Goal: Task Accomplishment & Management: Use online tool/utility

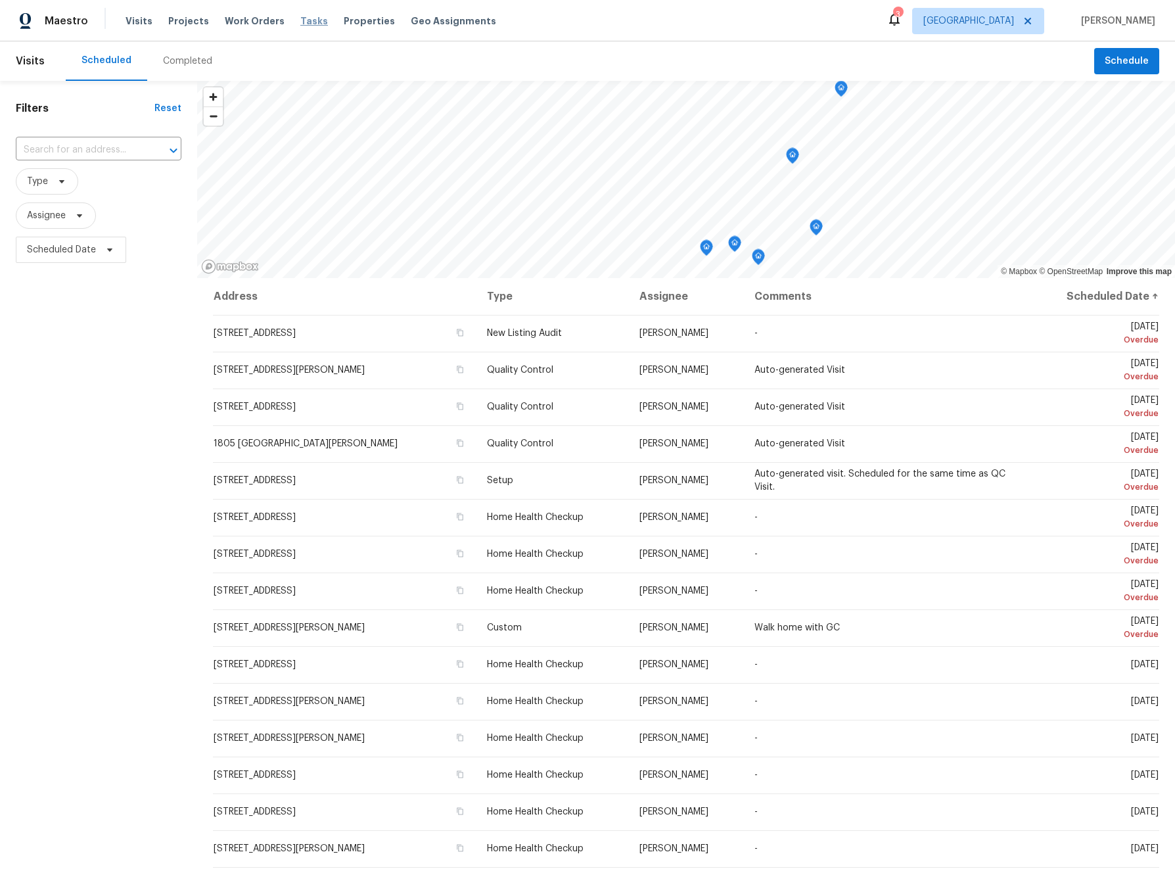
click at [302, 20] on span "Tasks" at bounding box center [314, 20] width 28 height 9
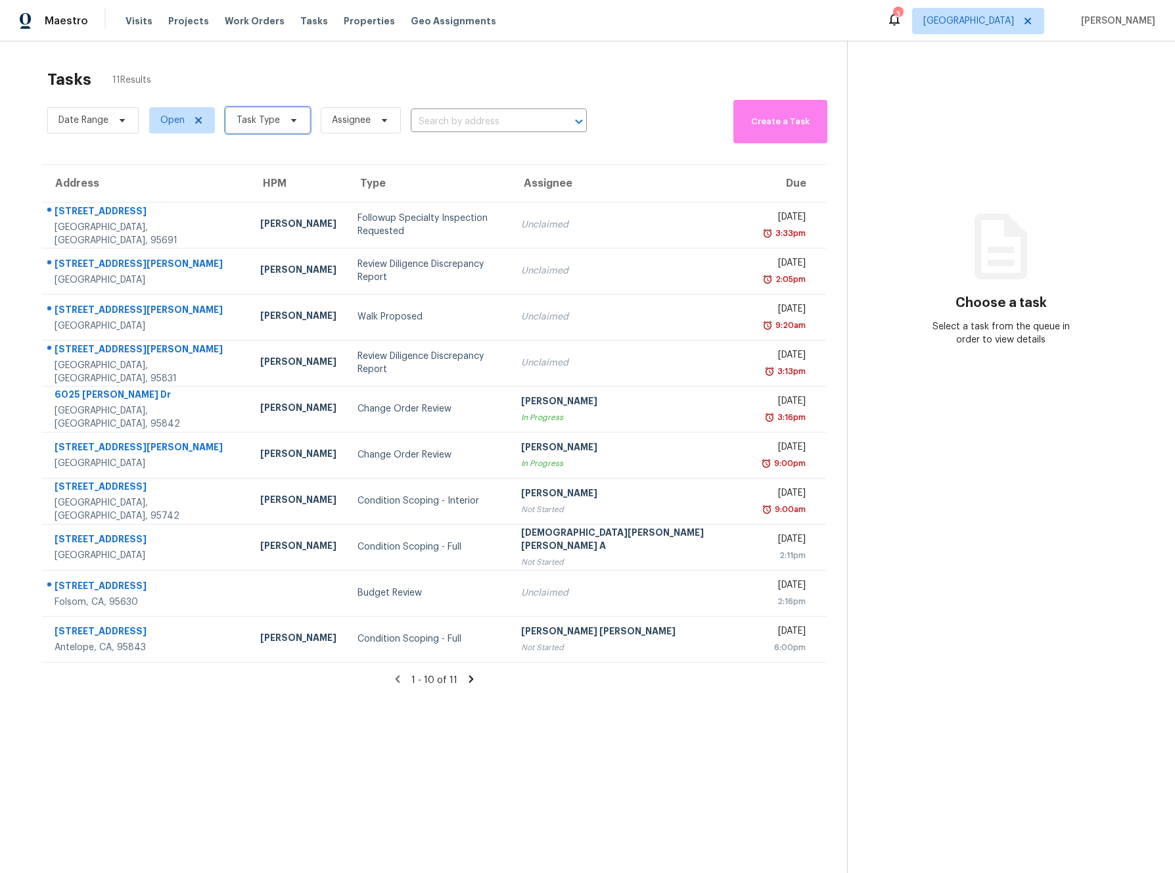
click at [267, 122] on span "Task Type" at bounding box center [258, 120] width 43 height 13
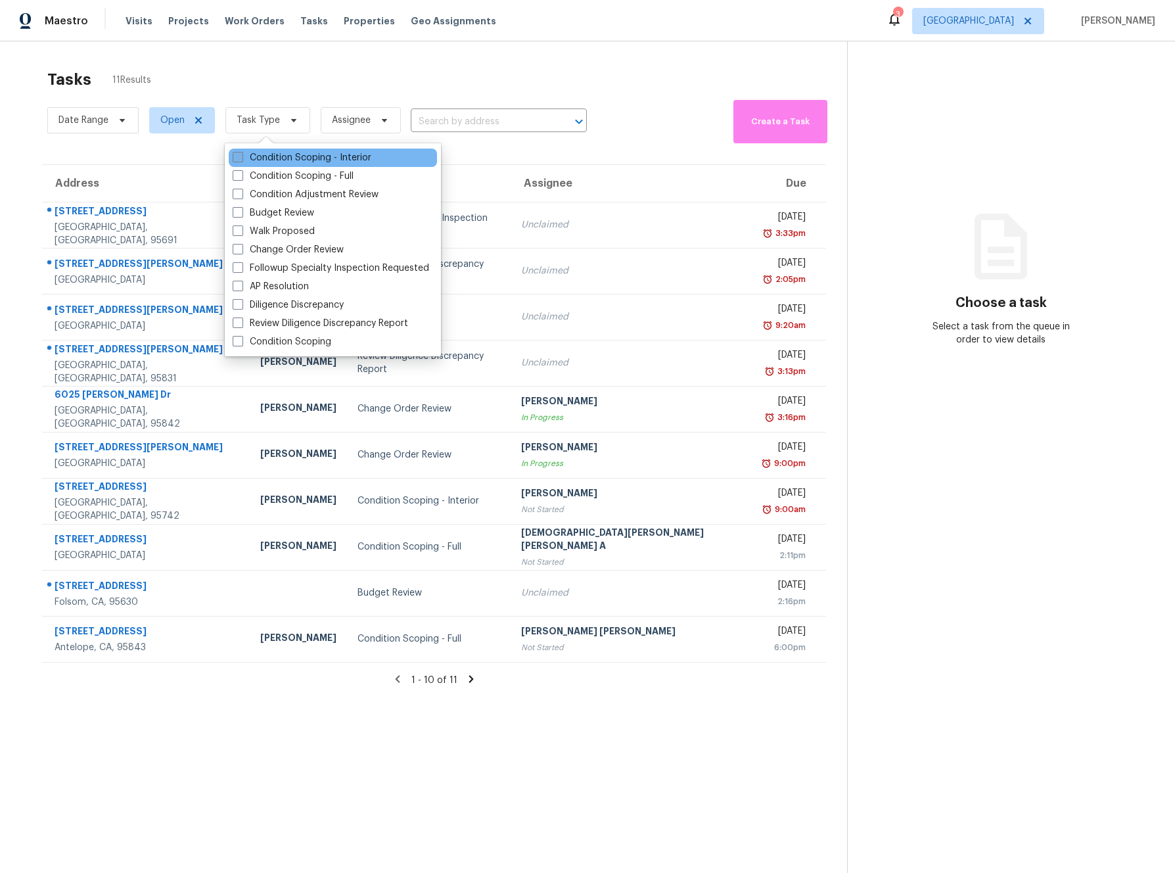
click at [238, 163] on label "Condition Scoping - Interior" at bounding box center [302, 157] width 139 height 13
click at [238, 160] on input "Condition Scoping - Interior" at bounding box center [237, 155] width 9 height 9
checkbox input "true"
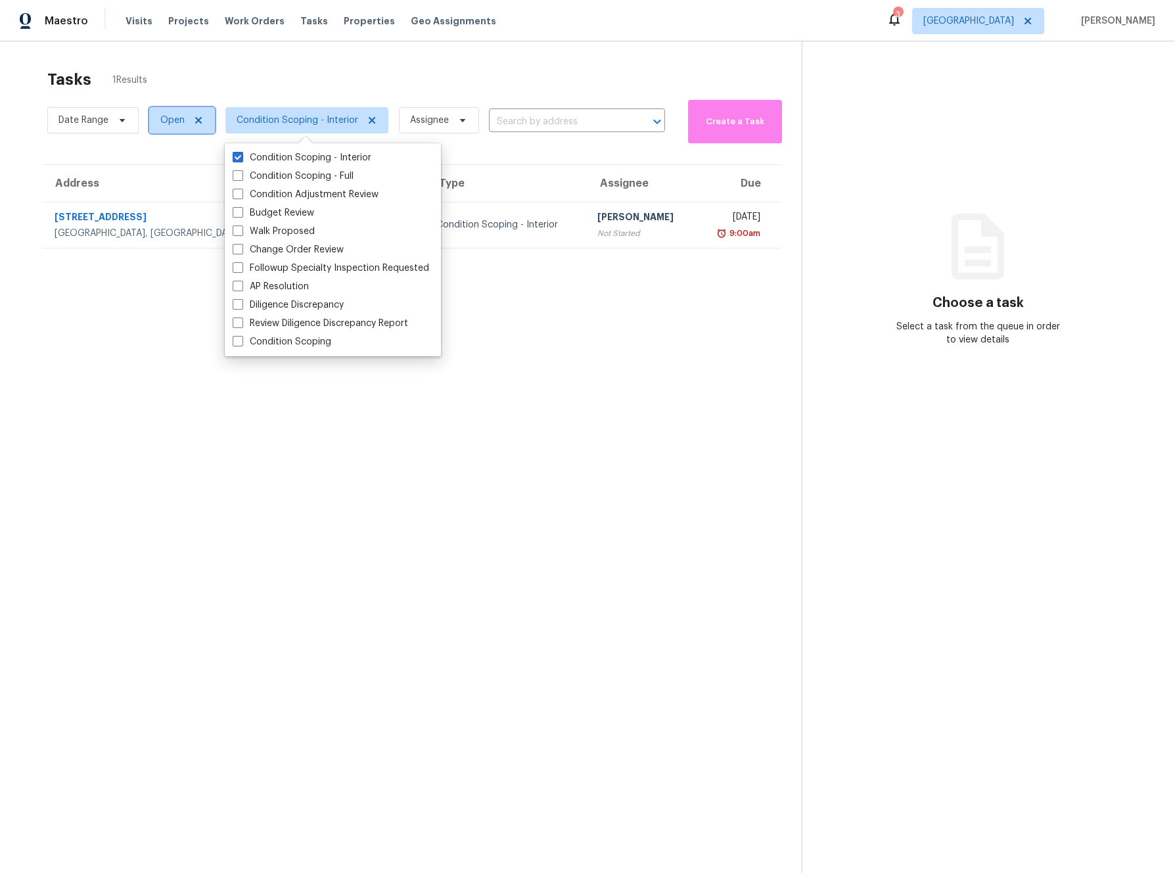
click at [160, 121] on span "Open" at bounding box center [172, 120] width 24 height 13
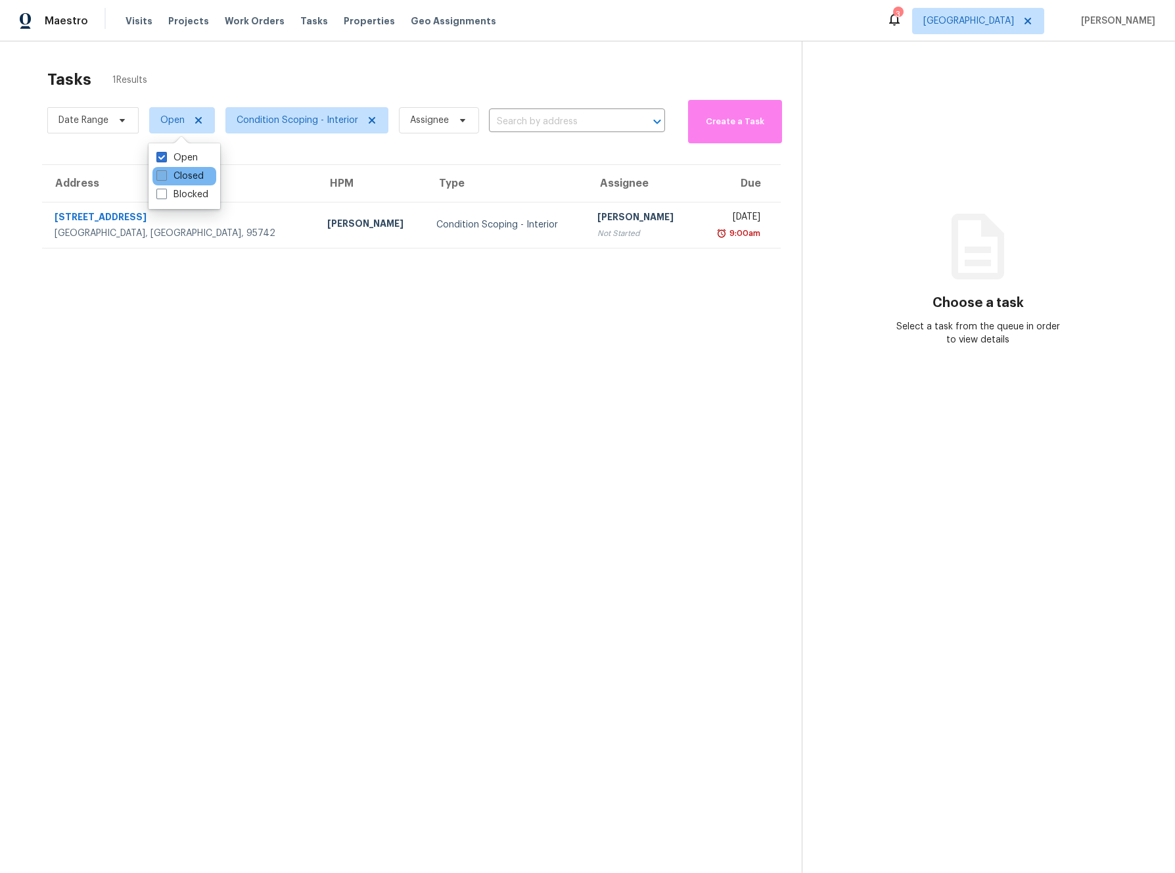
click at [180, 177] on label "Closed" at bounding box center [179, 176] width 47 height 13
click at [165, 177] on input "Closed" at bounding box center [160, 174] width 9 height 9
checkbox input "true"
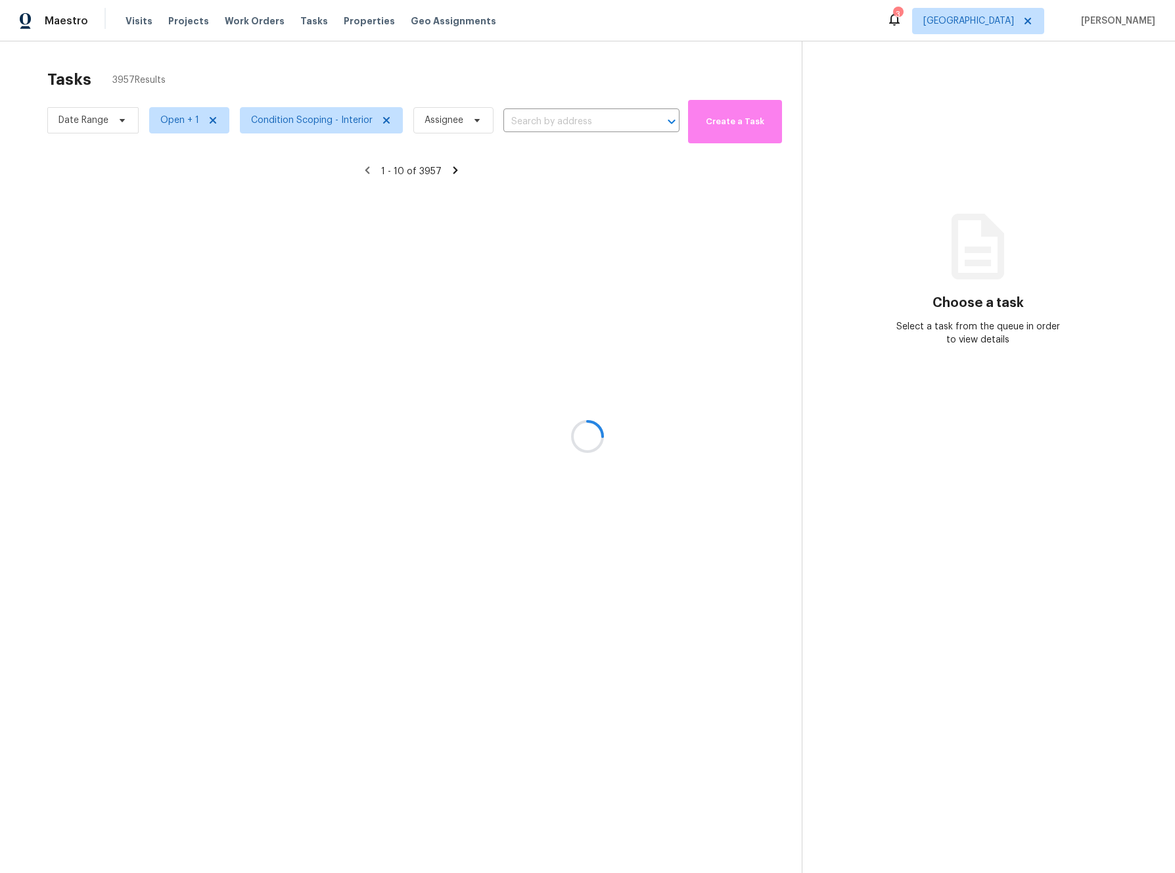
click at [269, 73] on div at bounding box center [587, 436] width 1175 height 873
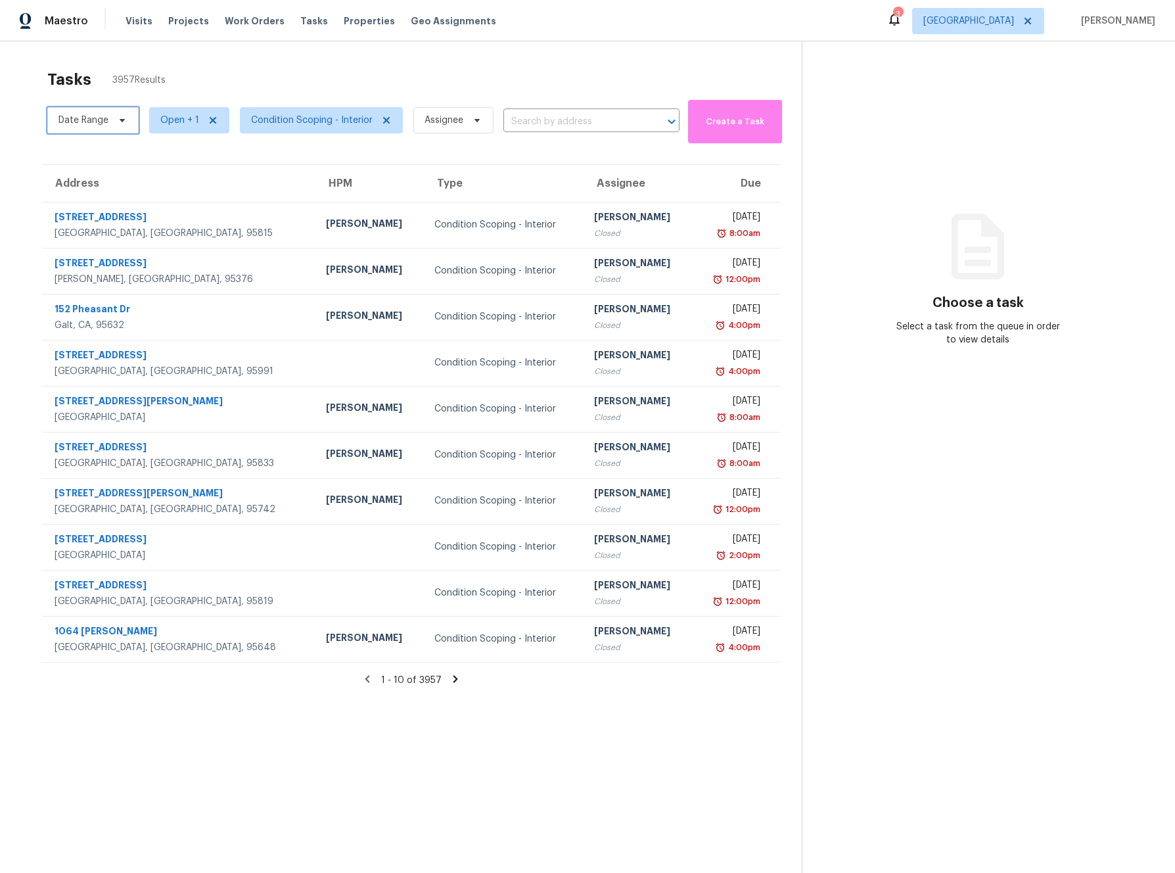
click at [72, 122] on span "Date Range" at bounding box center [83, 120] width 50 height 13
click at [97, 165] on input "text" at bounding box center [119, 164] width 129 height 26
select select "8"
select select "2025"
select select "9"
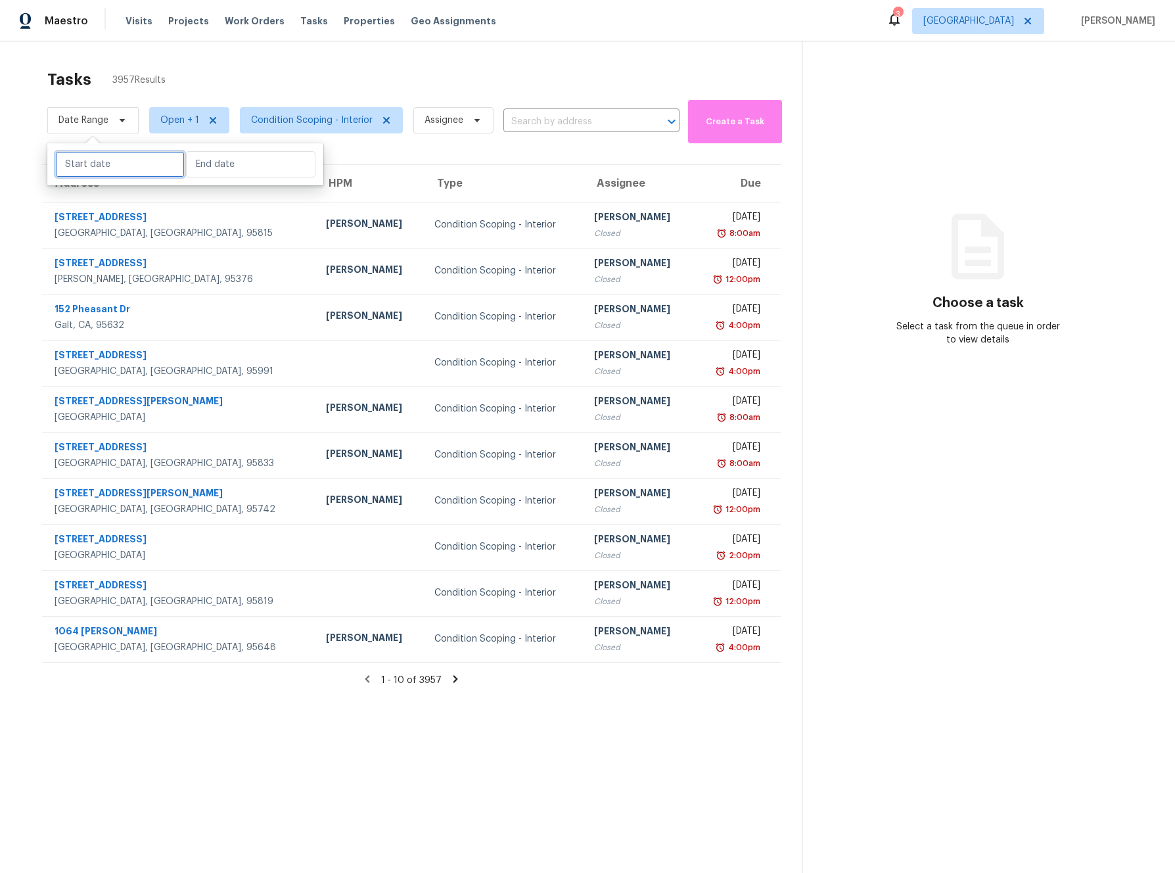
select select "2025"
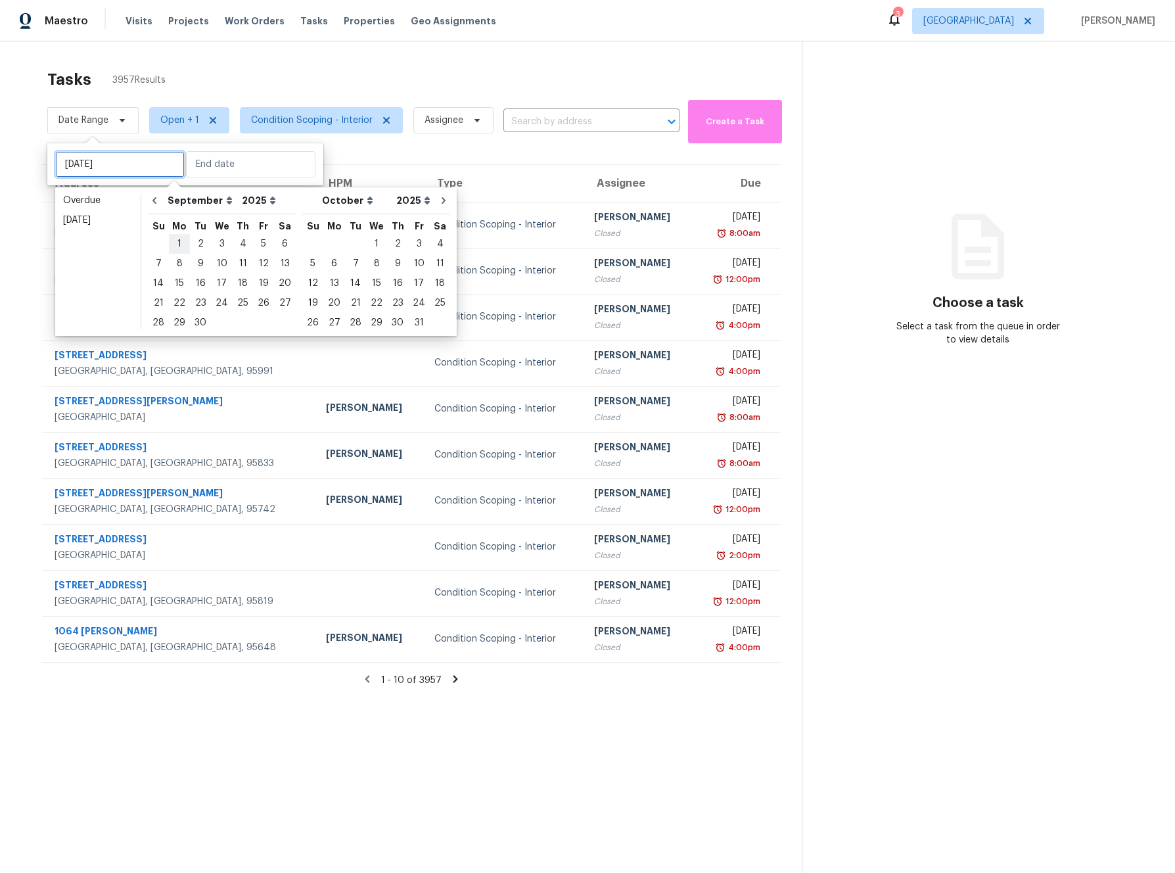
type input "Mon, Sep 01"
click at [156, 204] on icon "Go to previous month" at bounding box center [154, 200] width 11 height 11
select select "7"
select select "8"
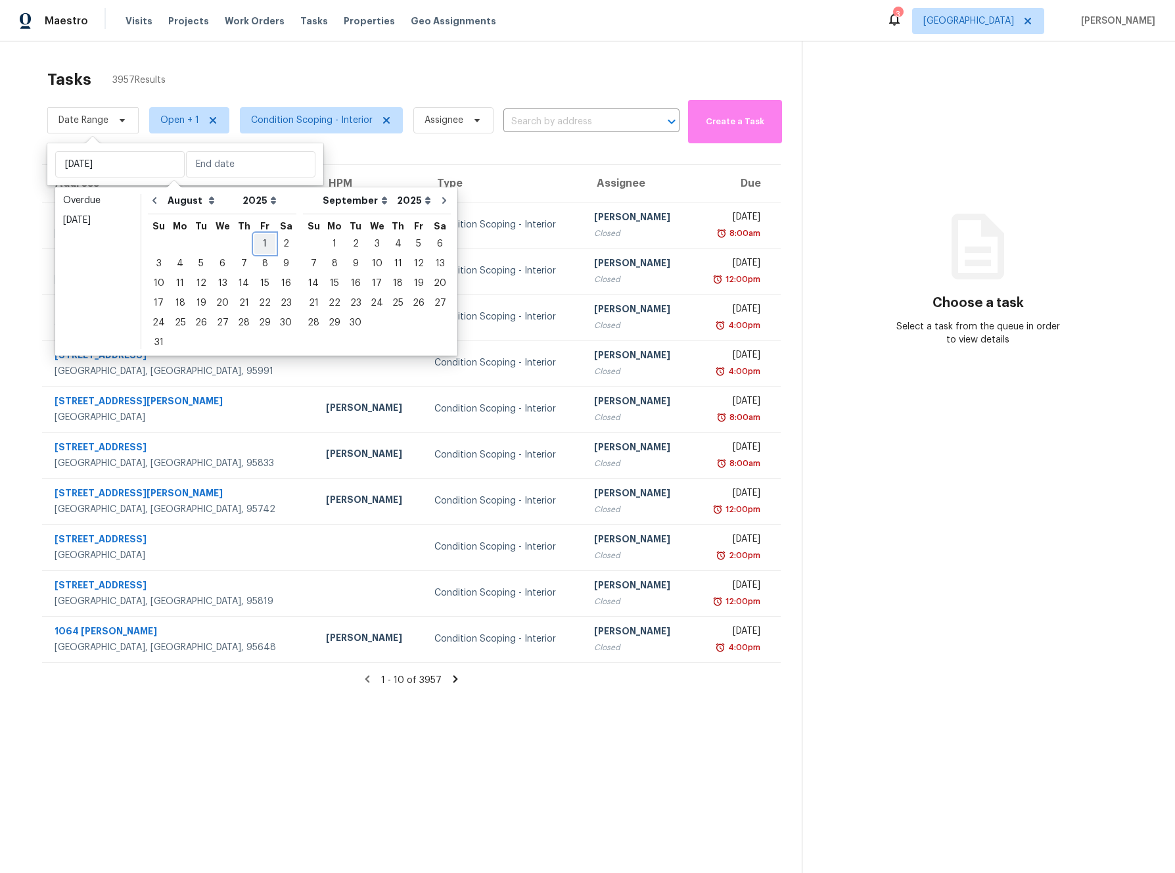
click at [260, 239] on div "1" at bounding box center [264, 244] width 21 height 18
type input "Fri, Aug 01"
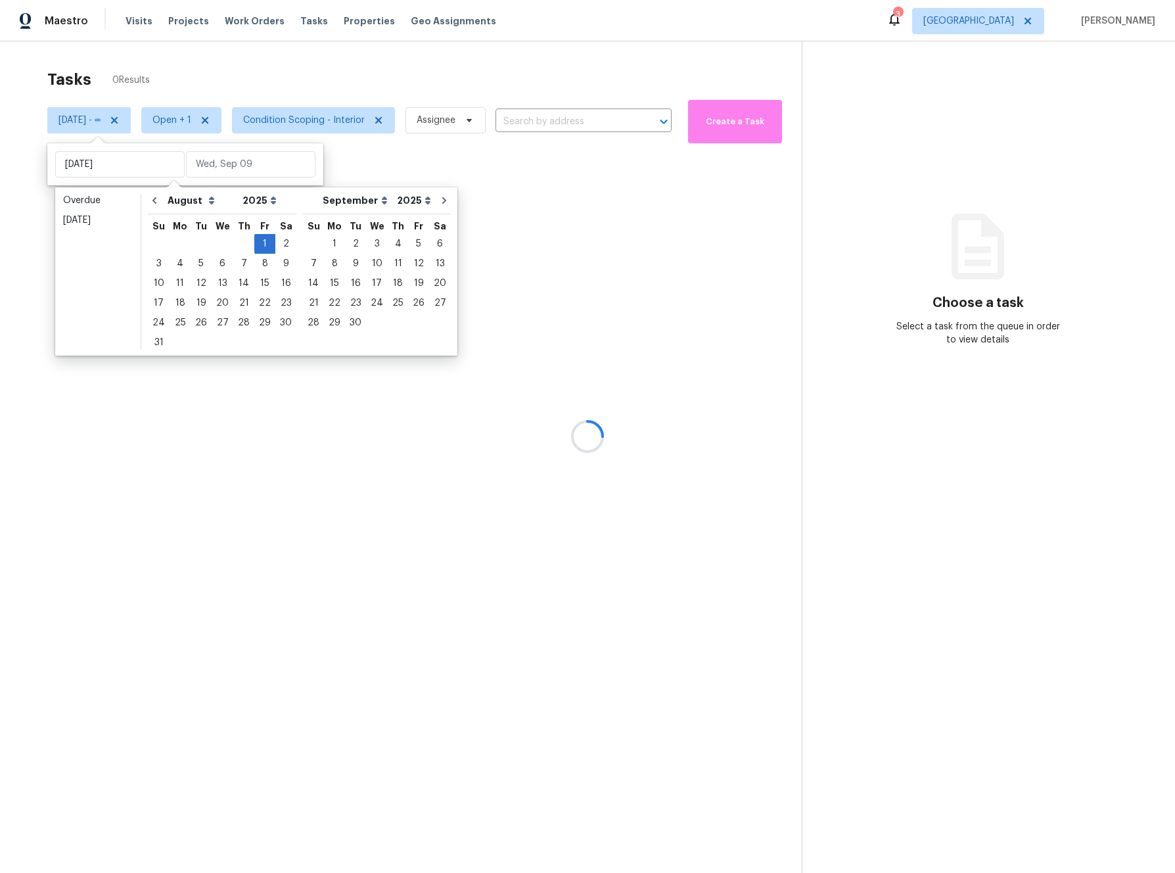
click at [348, 161] on div at bounding box center [587, 436] width 1175 height 873
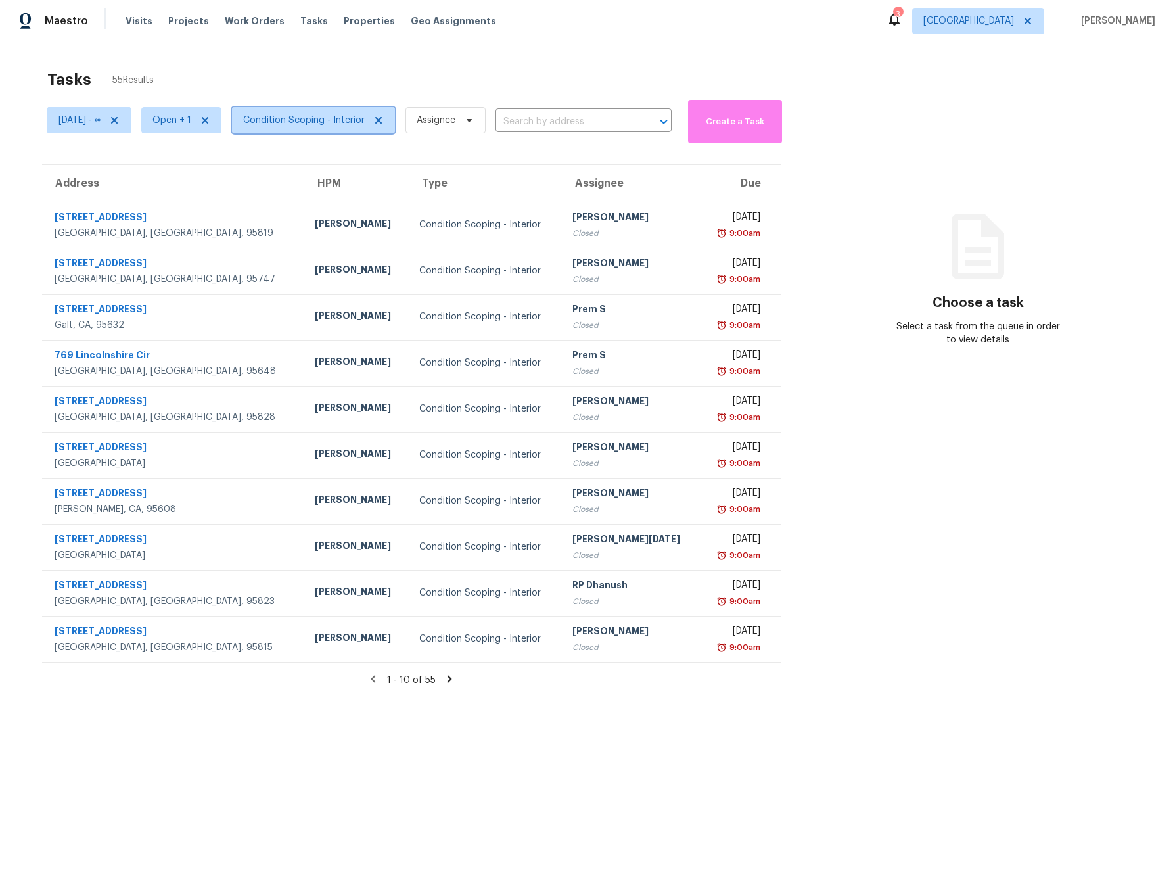
click at [286, 120] on span "Condition Scoping - Interior" at bounding box center [304, 120] width 122 height 13
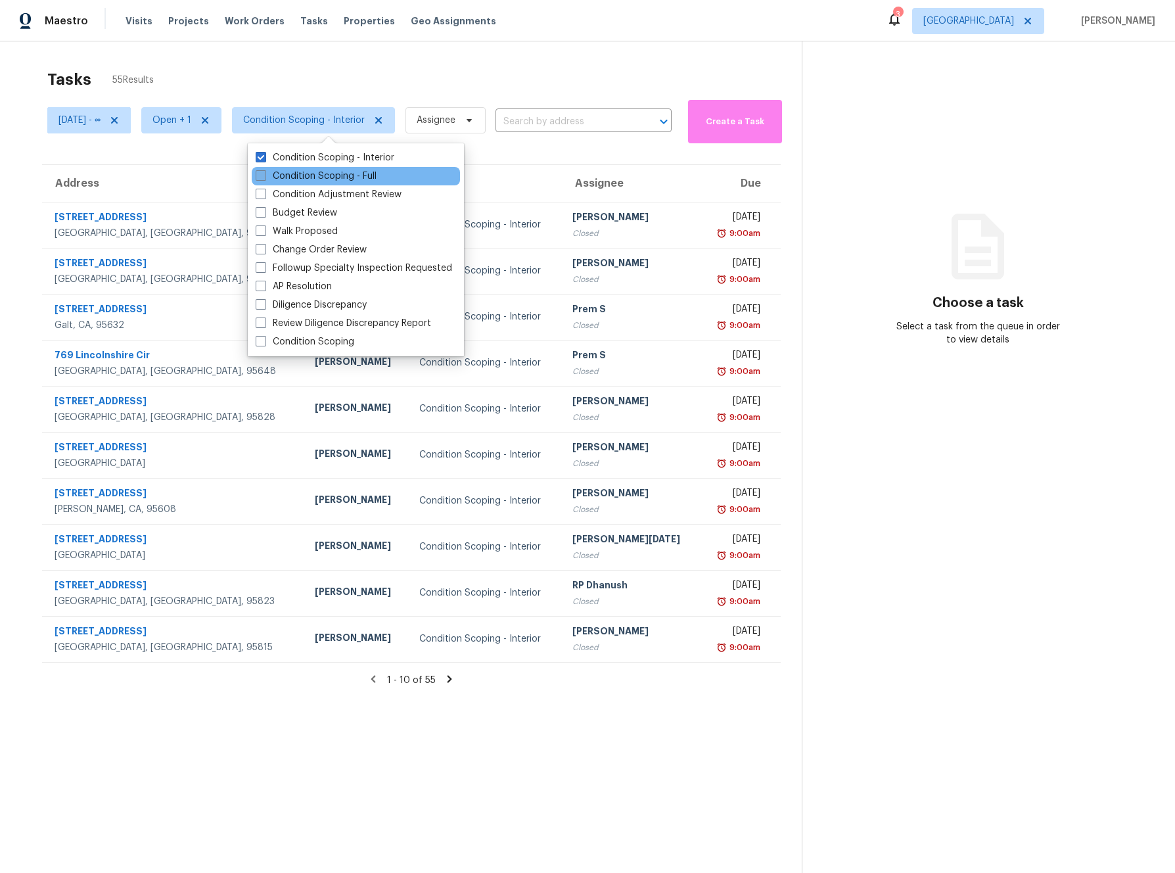
click at [298, 179] on label "Condition Scoping - Full" at bounding box center [316, 176] width 121 height 13
click at [264, 178] on input "Condition Scoping - Full" at bounding box center [260, 174] width 9 height 9
checkbox input "true"
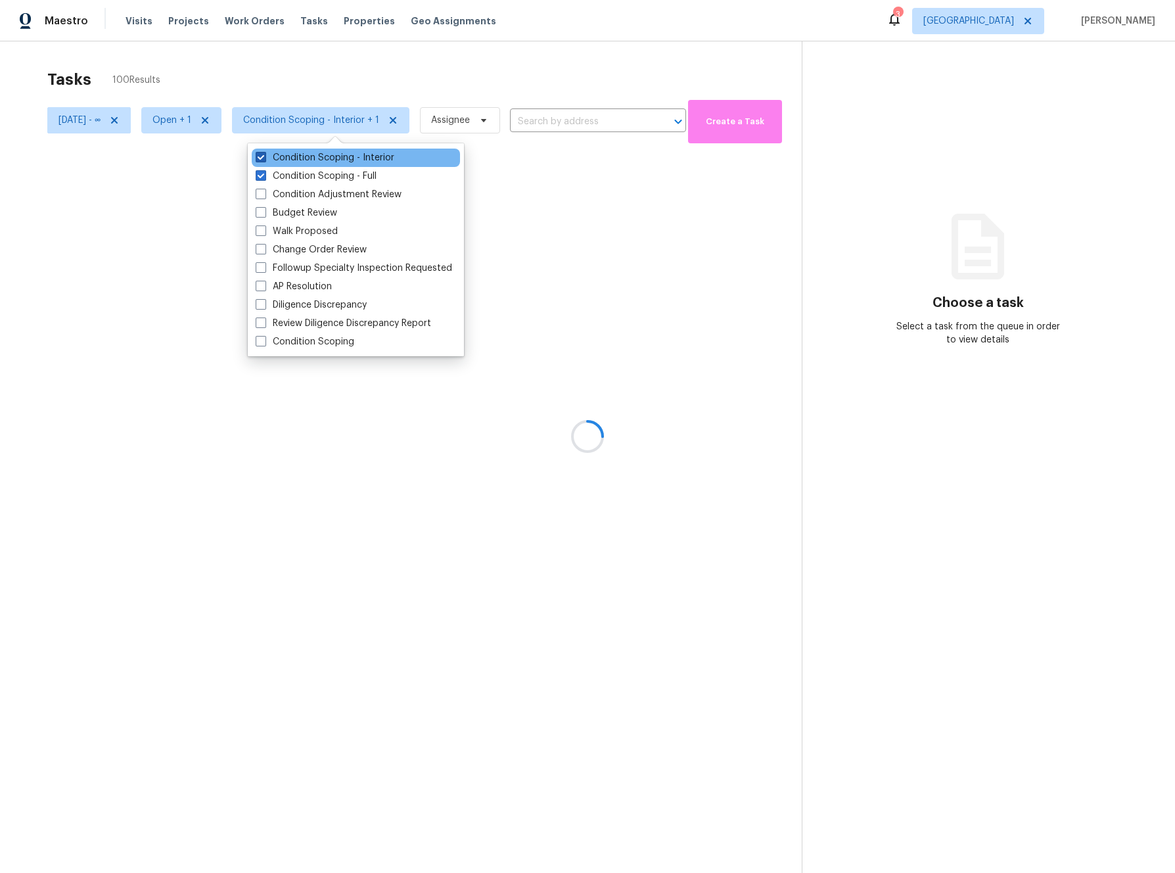
click at [271, 156] on label "Condition Scoping - Interior" at bounding box center [325, 157] width 139 height 13
click at [264, 156] on input "Condition Scoping - Interior" at bounding box center [260, 155] width 9 height 9
checkbox input "false"
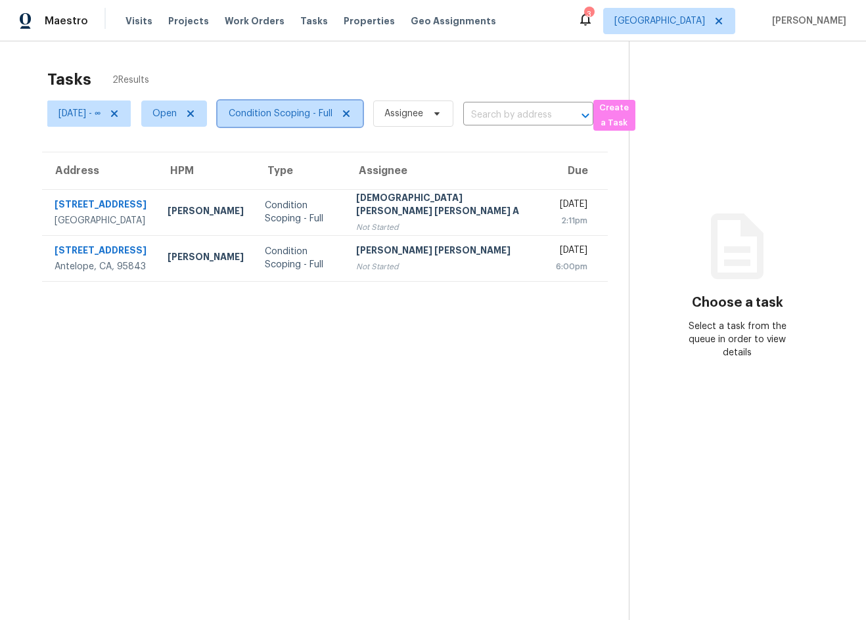
click at [286, 113] on span "Condition Scoping - Full" at bounding box center [281, 113] width 104 height 13
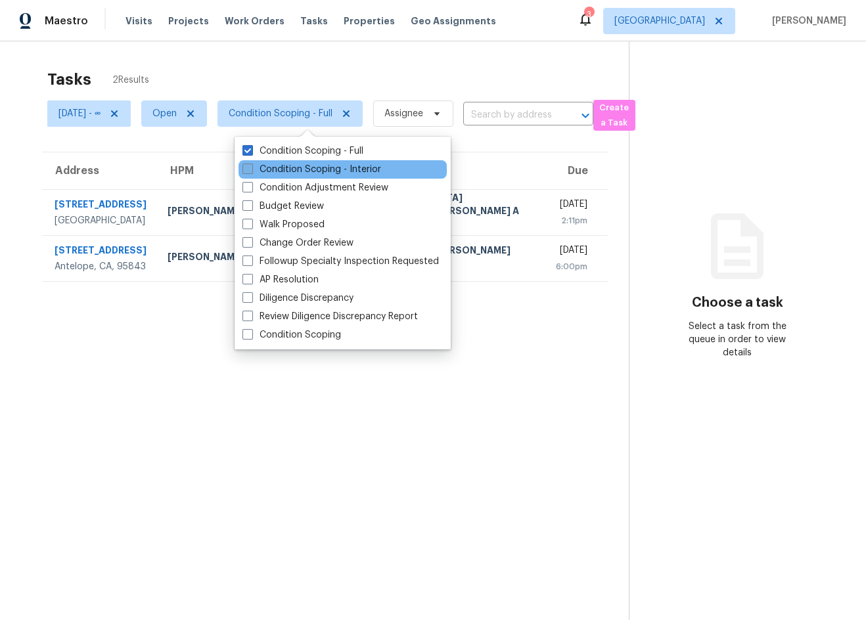
click at [333, 171] on label "Condition Scoping - Interior" at bounding box center [311, 169] width 139 height 13
click at [251, 171] on input "Condition Scoping - Interior" at bounding box center [246, 167] width 9 height 9
checkbox input "true"
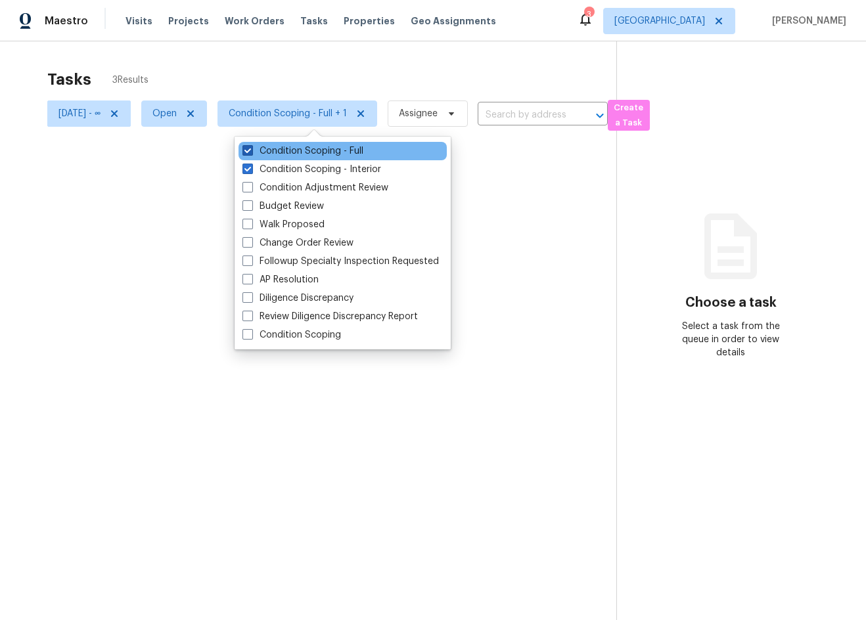
click at [253, 152] on label "Condition Scoping - Full" at bounding box center [302, 151] width 121 height 13
click at [251, 152] on input "Condition Scoping - Full" at bounding box center [246, 149] width 9 height 9
checkbox input "false"
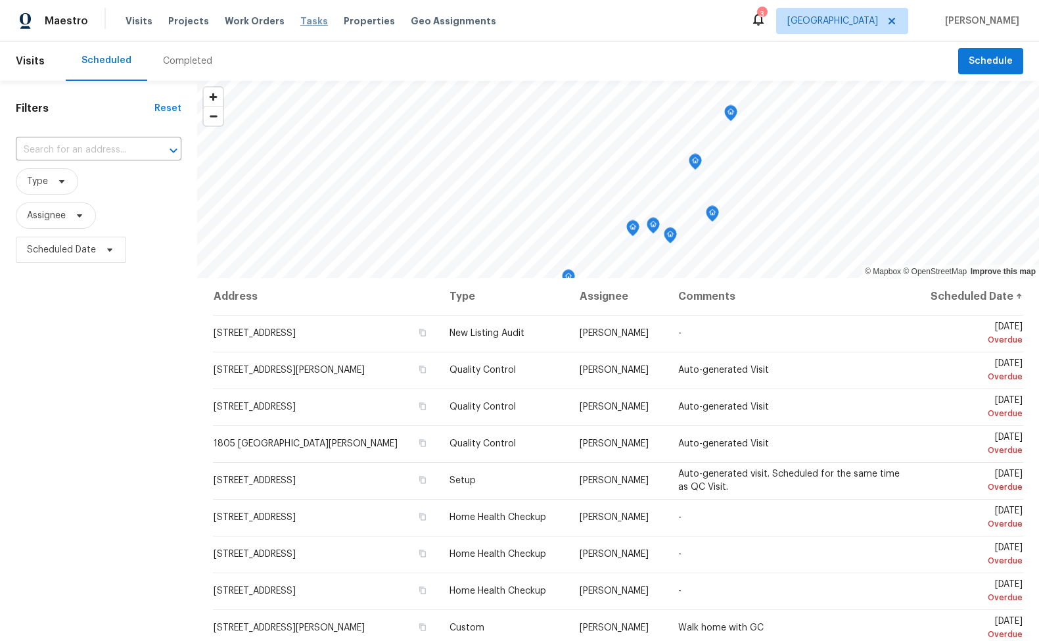
click at [302, 21] on span "Tasks" at bounding box center [314, 20] width 28 height 9
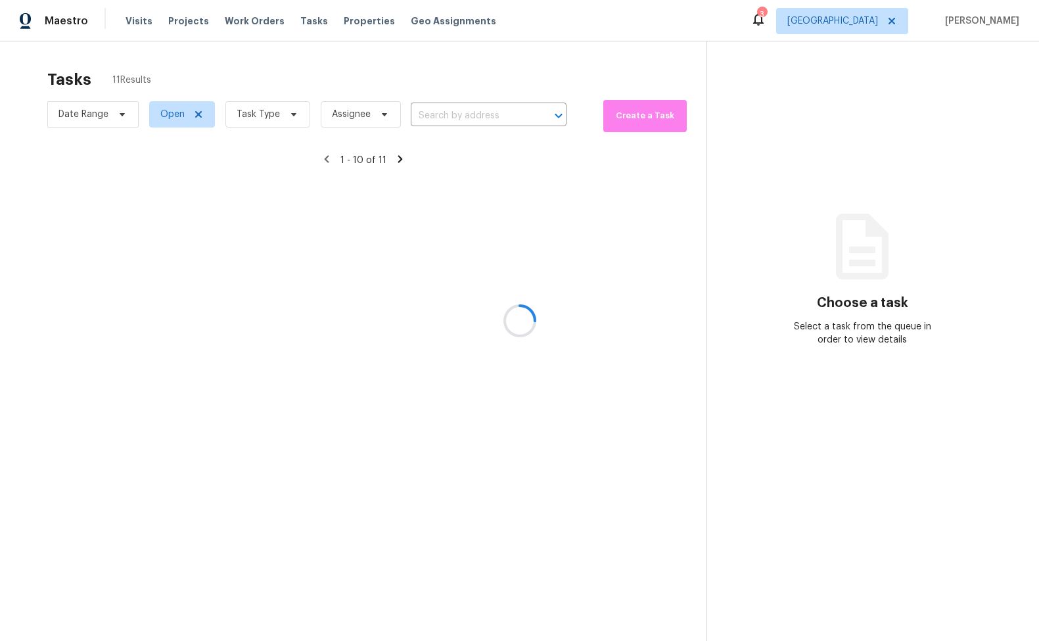
click at [179, 114] on div at bounding box center [519, 320] width 1039 height 641
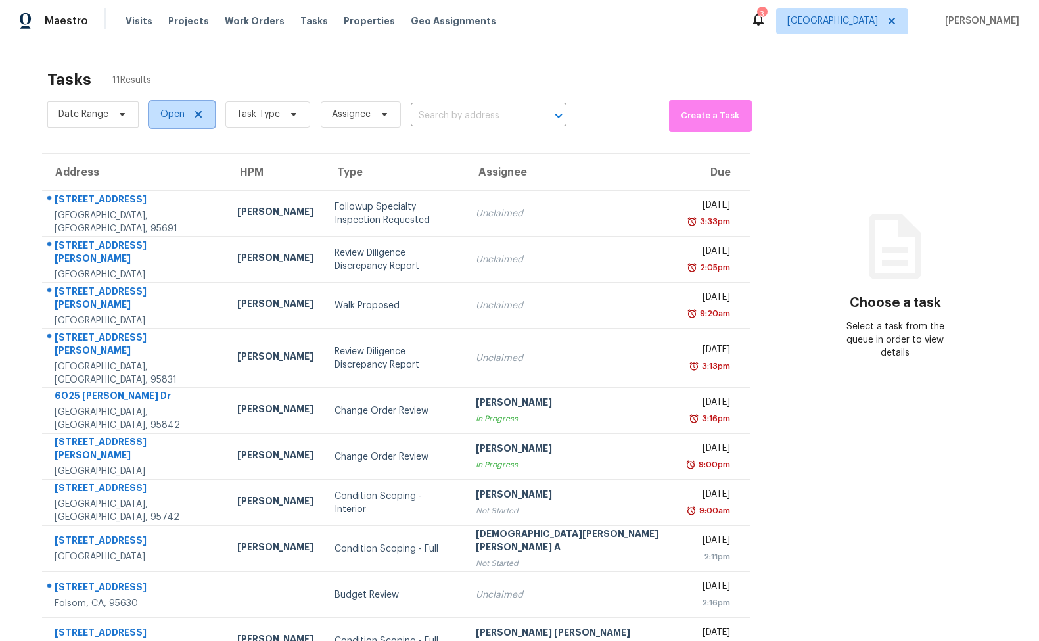
click at [178, 106] on span "Open" at bounding box center [182, 114] width 66 height 26
click at [177, 166] on label "Closed" at bounding box center [179, 170] width 47 height 13
click at [165, 166] on input "Closed" at bounding box center [160, 168] width 9 height 9
checkbox input "true"
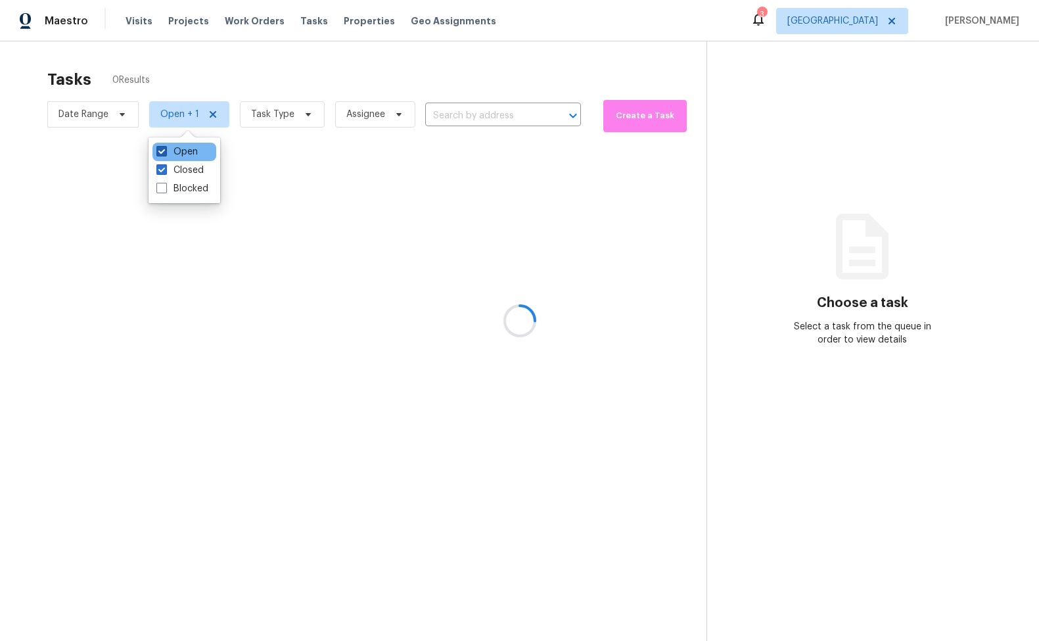
click at [173, 149] on label "Open" at bounding box center [176, 151] width 41 height 13
click at [165, 149] on input "Open" at bounding box center [160, 149] width 9 height 9
checkbox input "false"
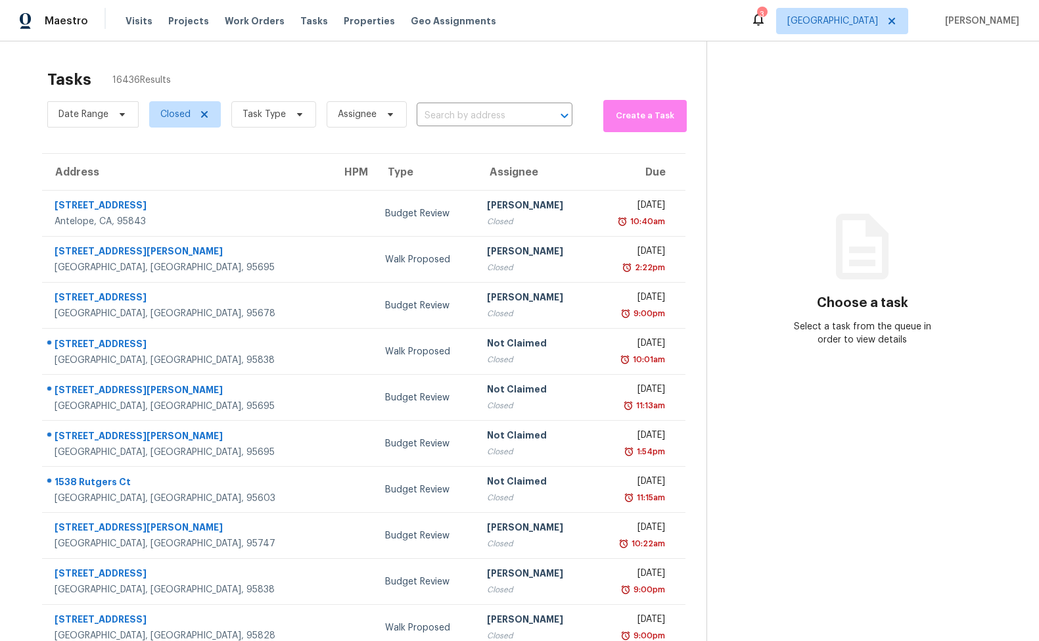
click at [209, 60] on div "Tasks 16436 Results Date Range Closed Task Type Assignee ​ Create a Task Addres…" at bounding box center [519, 363] width 1039 height 644
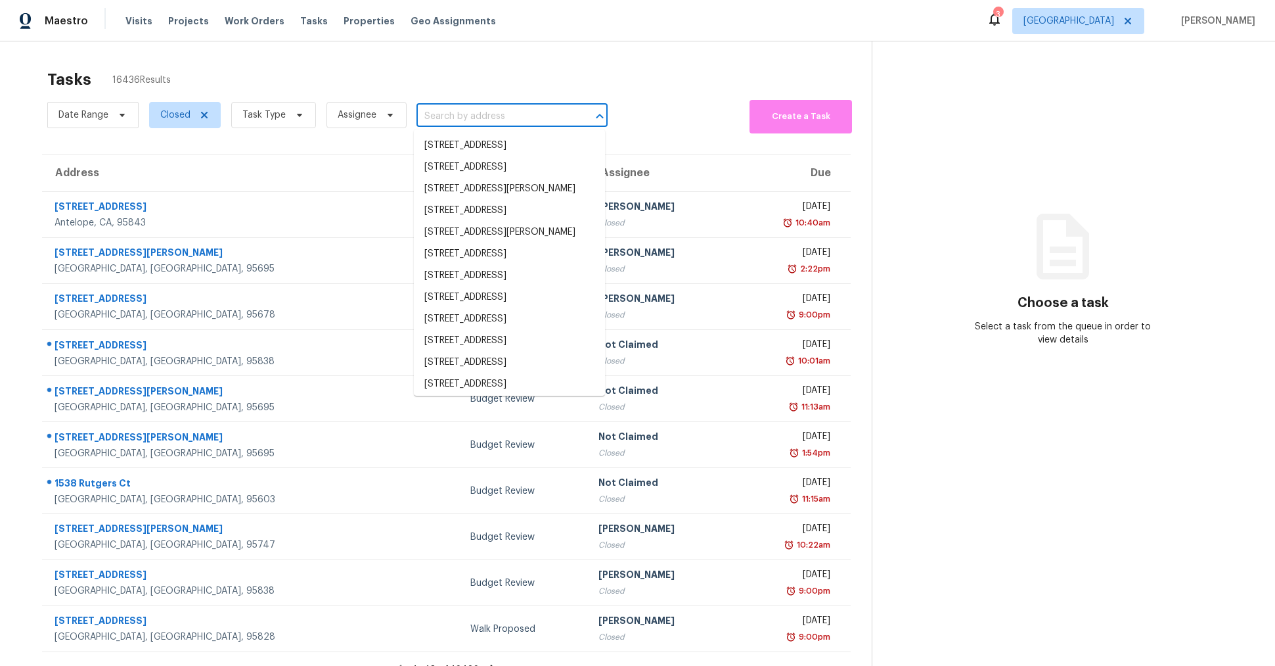
click at [442, 106] on input "text" at bounding box center [494, 116] width 154 height 20
paste input "16W231K3G6TE2"
type input "16W231K3G6TE2"
click at [443, 106] on input "text" at bounding box center [494, 116] width 154 height 20
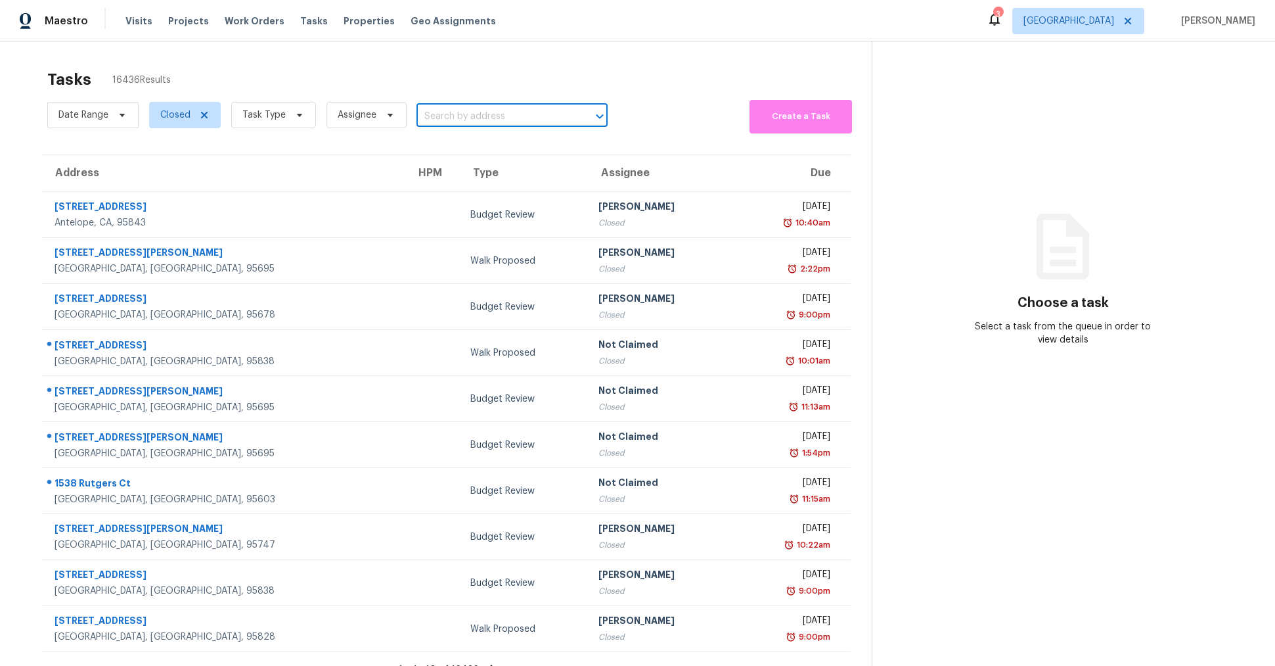
paste input "1400 Fieldgreen Overlook, Stone Mountain, GA 30088"
type input "1400 Fieldgreen Overlook, Stone Mountain, GA 30088"
click at [267, 118] on span "Task Type" at bounding box center [263, 114] width 43 height 13
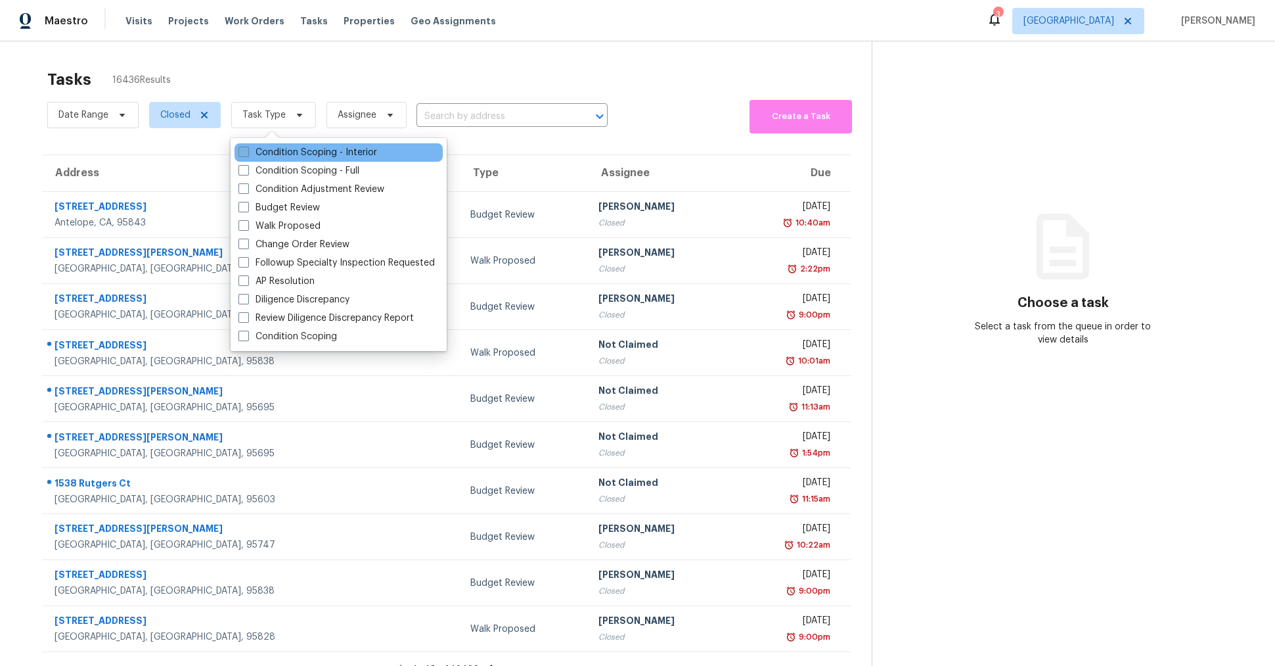
click at [254, 149] on label "Condition Scoping - Interior" at bounding box center [308, 152] width 139 height 13
click at [247, 149] on input "Condition Scoping - Interior" at bounding box center [243, 150] width 9 height 9
checkbox input "true"
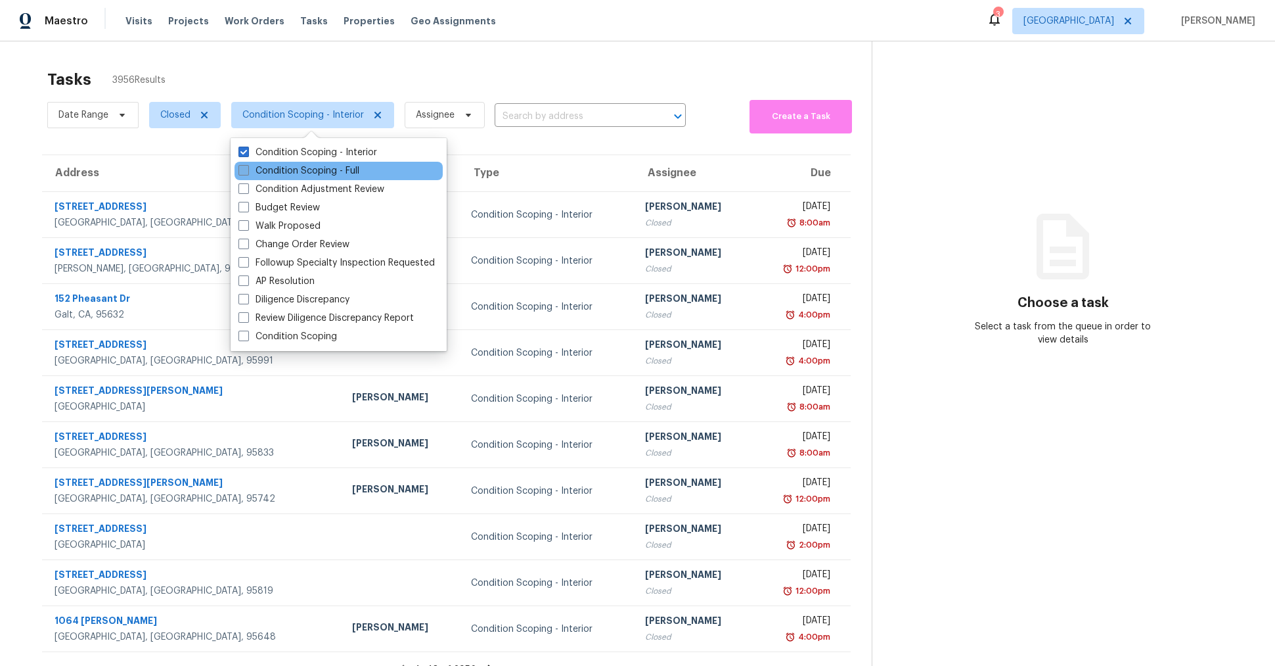
click at [240, 168] on span at bounding box center [244, 170] width 11 height 11
click at [240, 168] on input "Condition Scoping - Full" at bounding box center [243, 168] width 9 height 9
checkbox input "true"
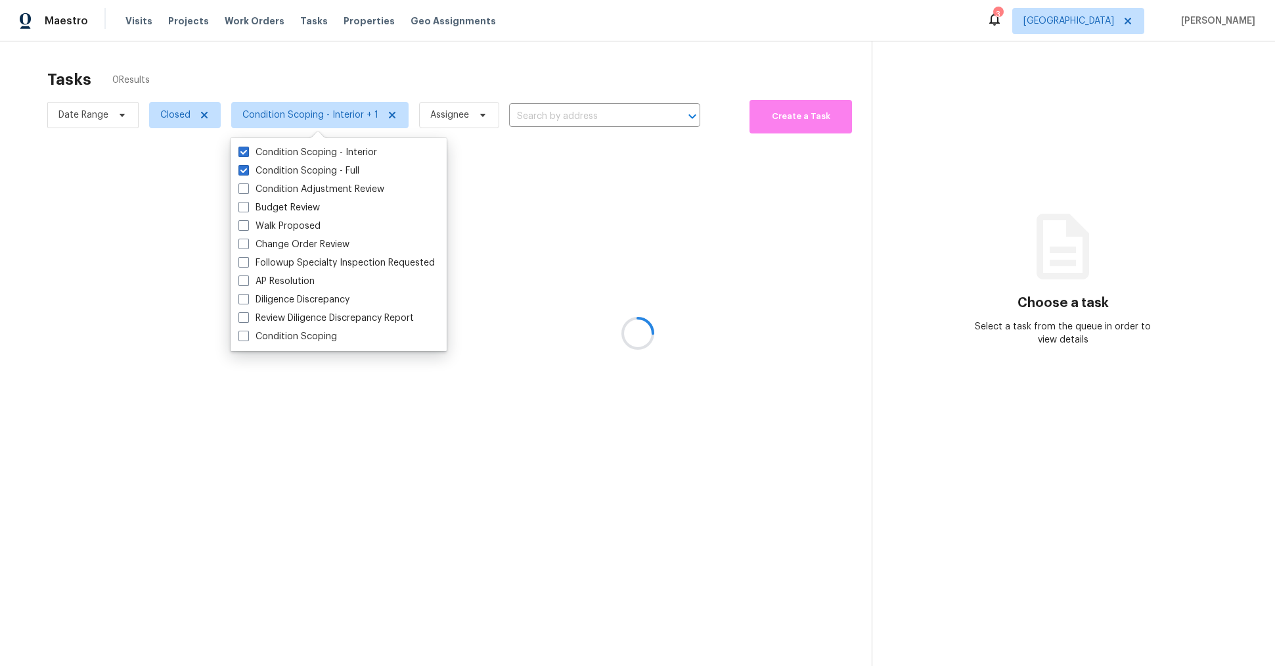
click at [371, 48] on div at bounding box center [637, 333] width 1275 height 666
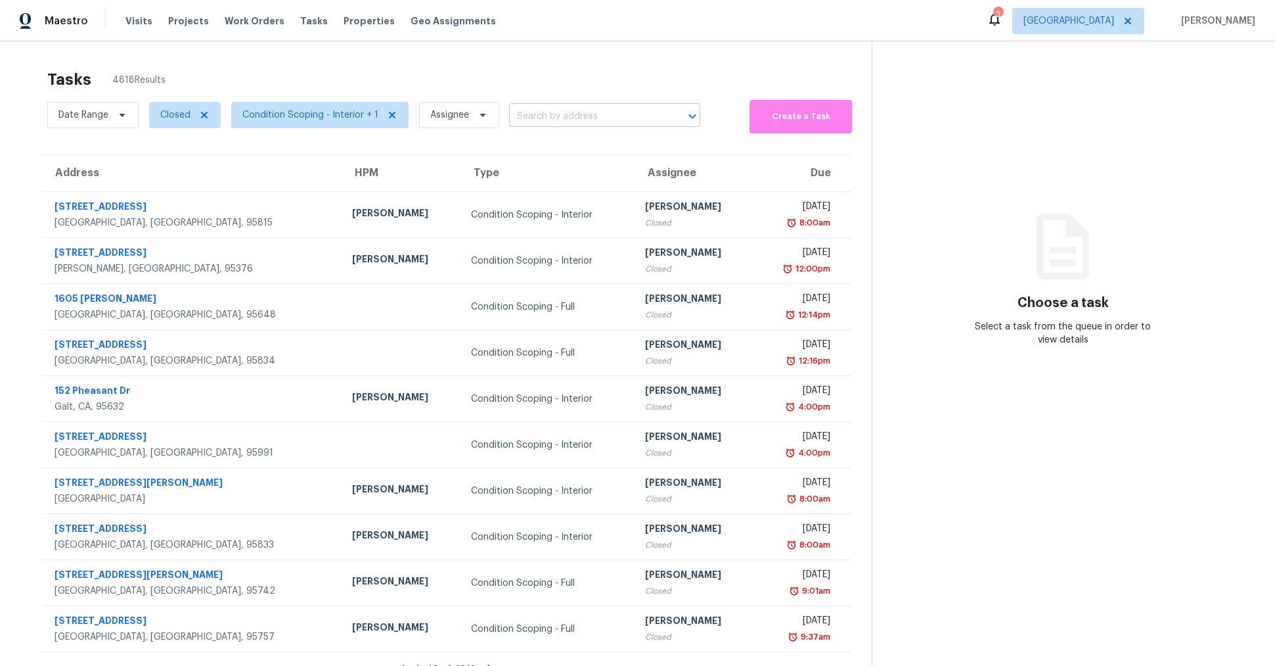
click at [547, 114] on input "text" at bounding box center [586, 116] width 154 height 20
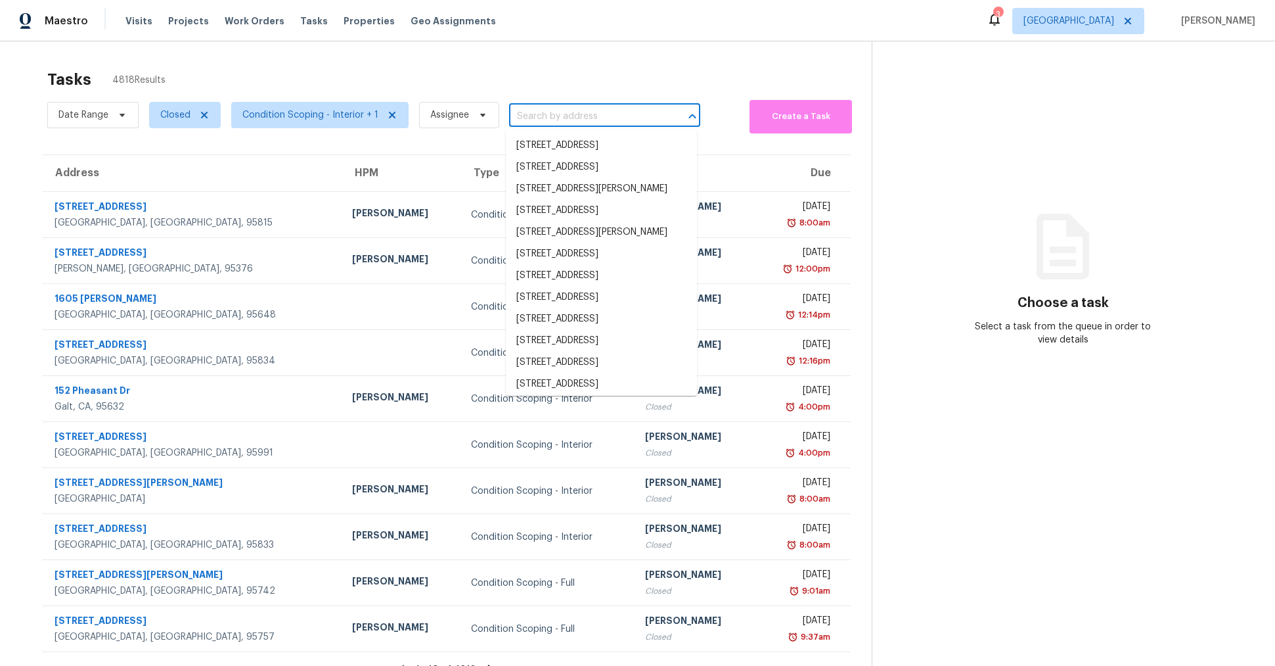
paste input "1400 Fieldgreen Overlook, Stone Mountain, GA 30088"
type input "1400 Fieldgreen Overlook, Stone Mountain, GA 30088"
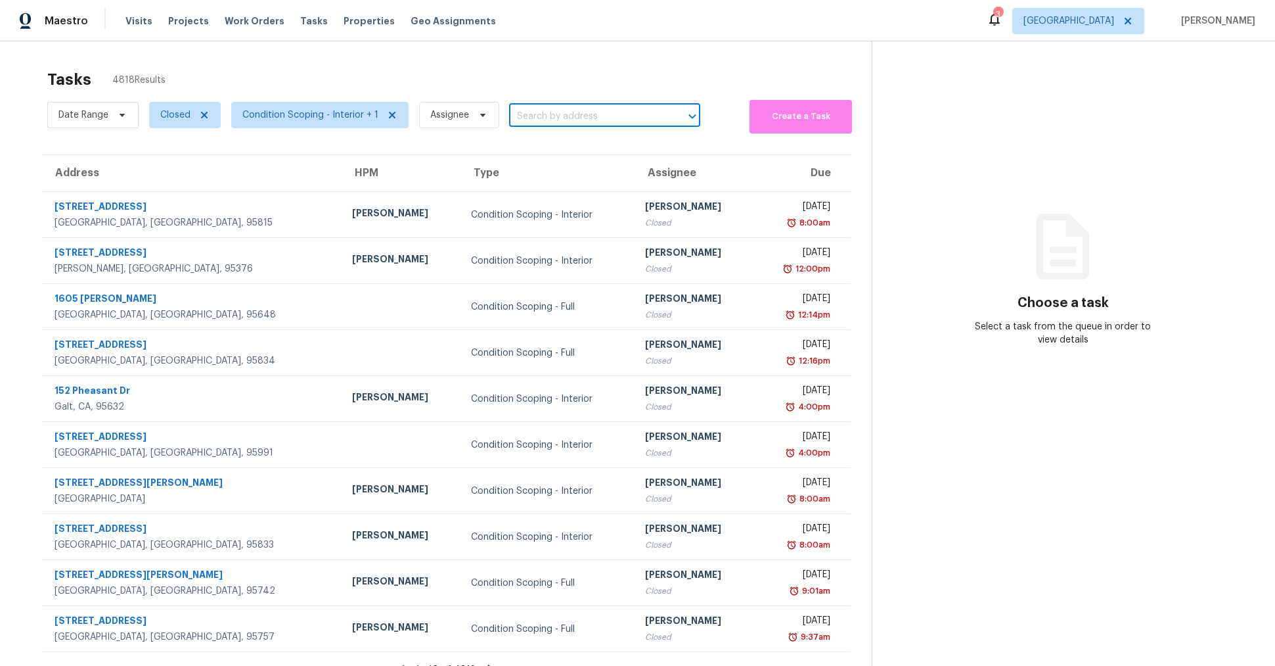
click at [614, 124] on input "text" at bounding box center [586, 116] width 154 height 20
paste input "1400 Fieldgreen Overlook, Stone Mountain, GA 30088"
type input "1400 Fieldgreen Overlook, Stone Mountain, GA 30088"
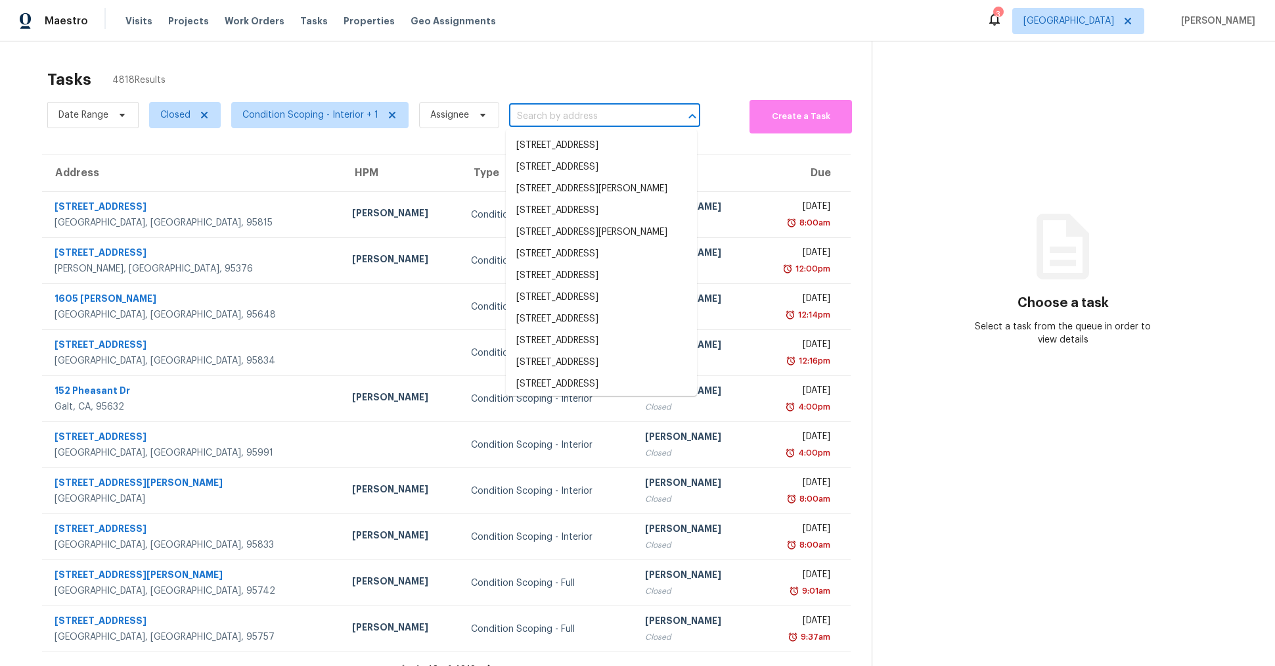
click at [516, 66] on div "Tasks 4818 Results" at bounding box center [459, 79] width 825 height 34
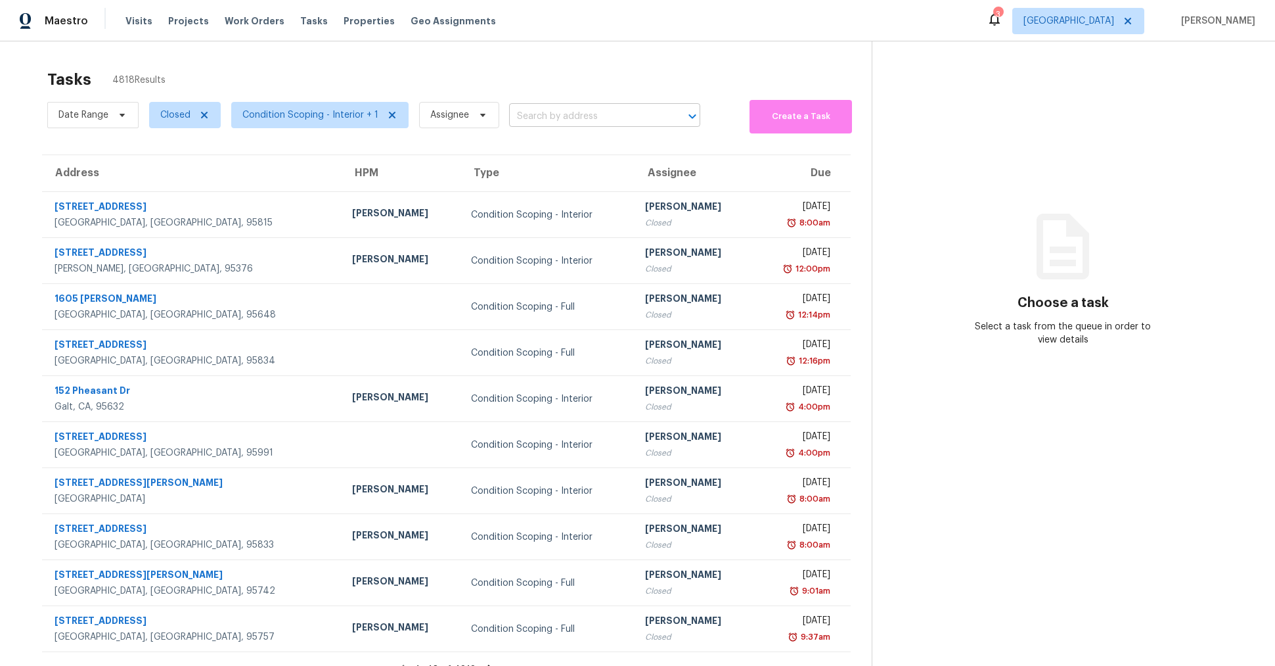
click at [520, 114] on input "text" at bounding box center [586, 116] width 154 height 20
click at [1038, 21] on span "[GEOGRAPHIC_DATA]" at bounding box center [1069, 20] width 91 height 13
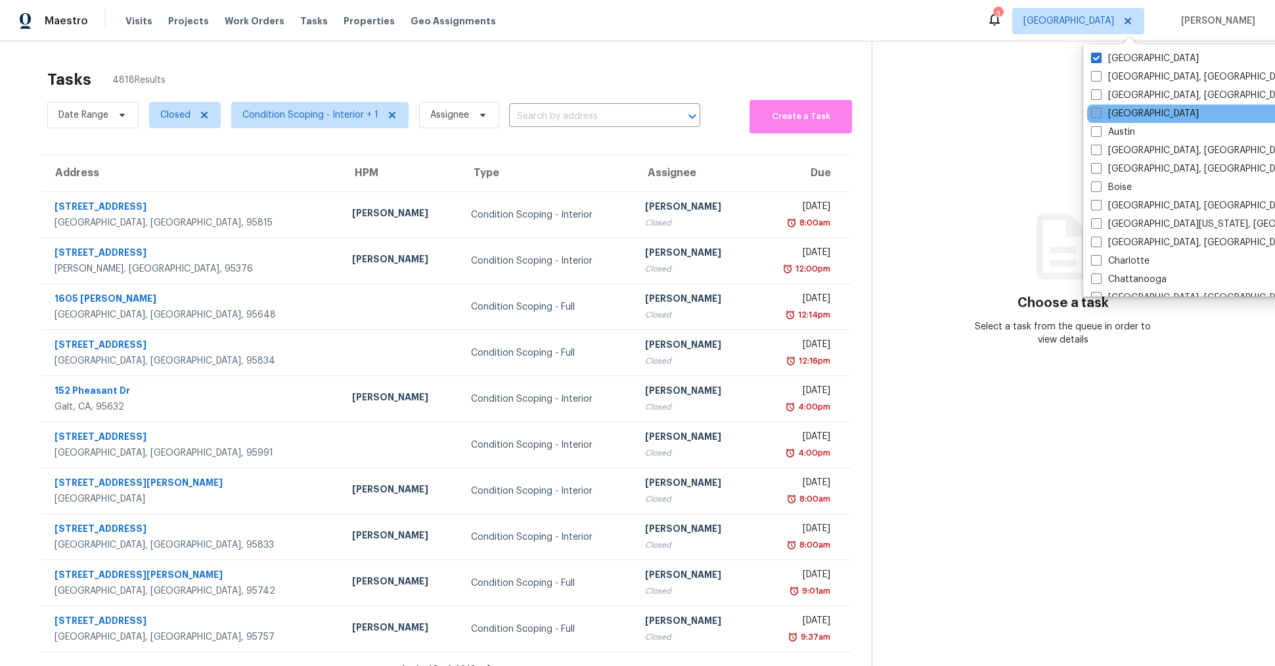
click at [1038, 114] on label "Atlanta" at bounding box center [1145, 113] width 108 height 13
click at [1038, 114] on input "Atlanta" at bounding box center [1095, 111] width 9 height 9
checkbox input "true"
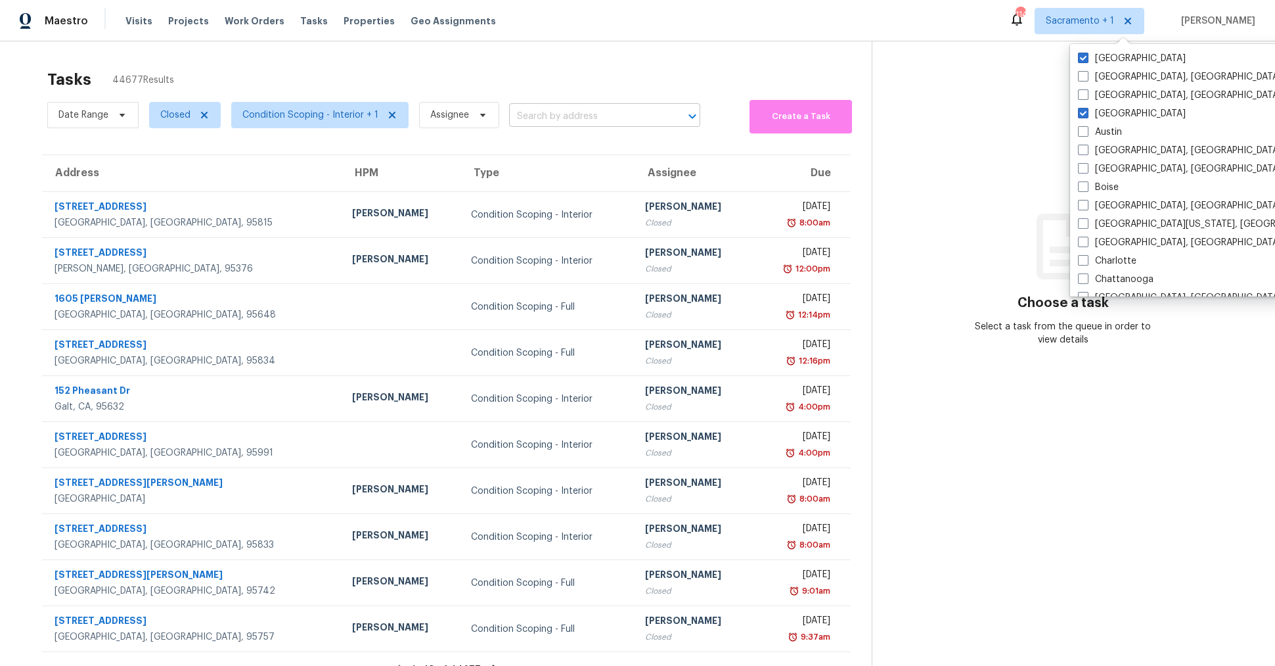
click at [557, 119] on input "text" at bounding box center [586, 116] width 154 height 20
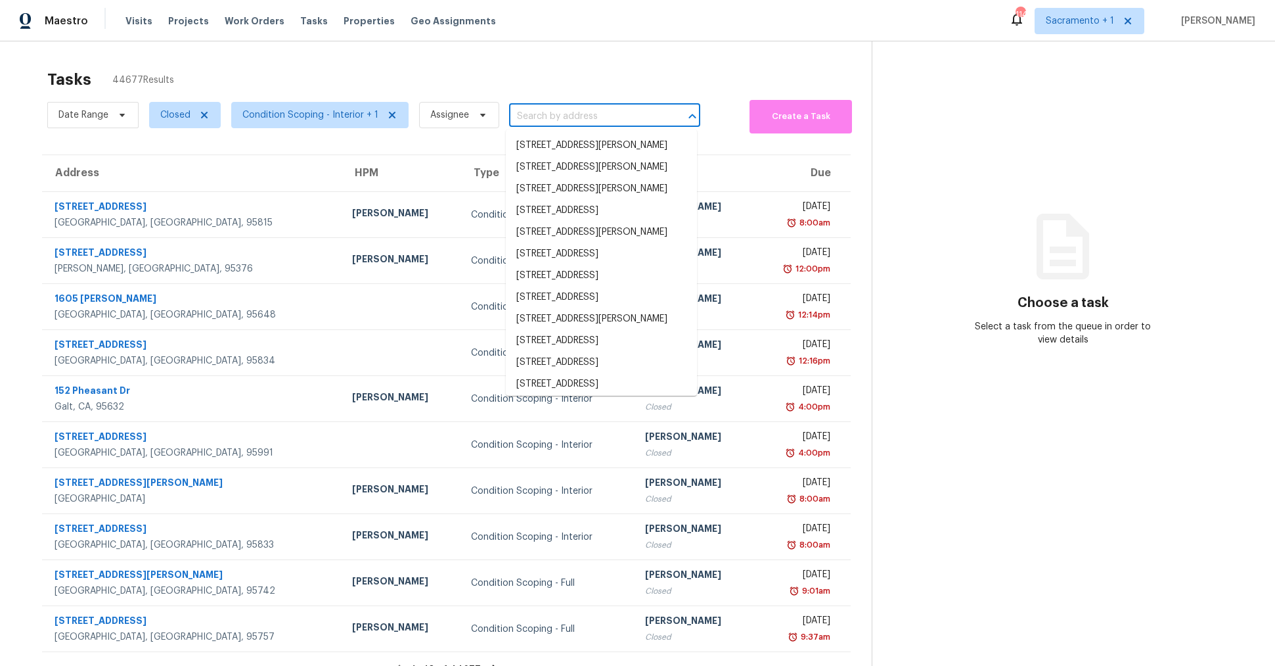
paste input "1400 Fieldgreen Overlook, Stone Mountain, GA 30088"
type input "1400 Fieldgreen Overlook, Stone Mountain, GA 30088"
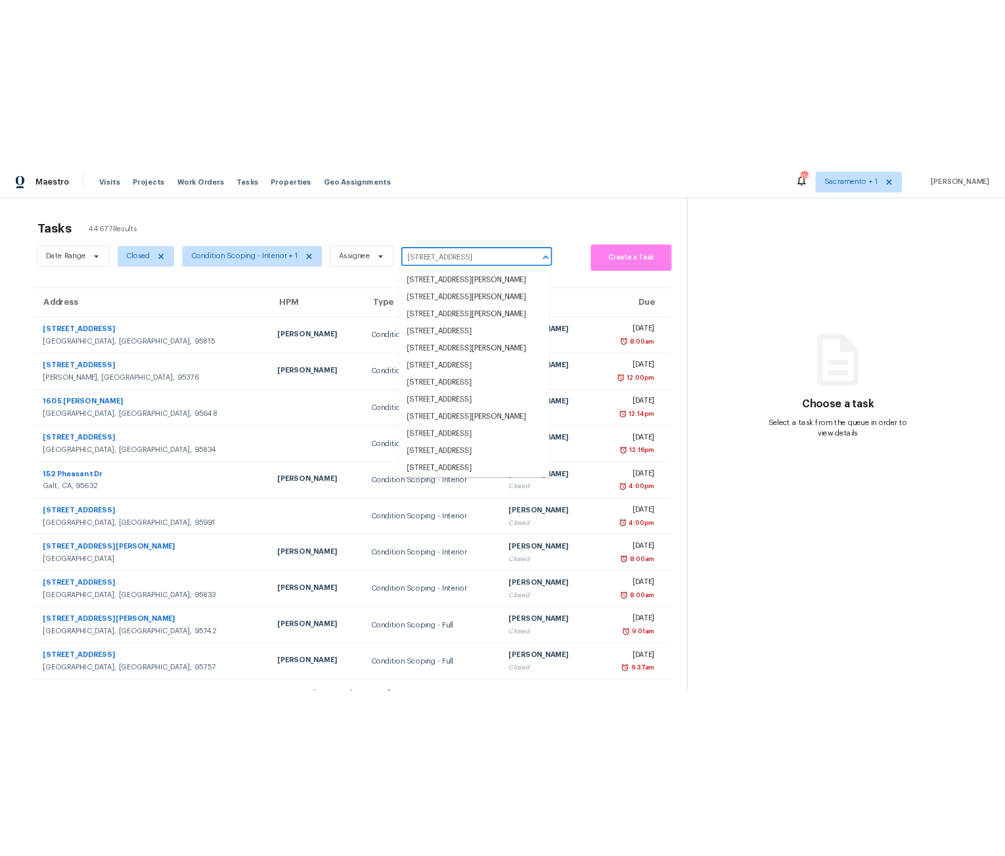
scroll to position [0, 87]
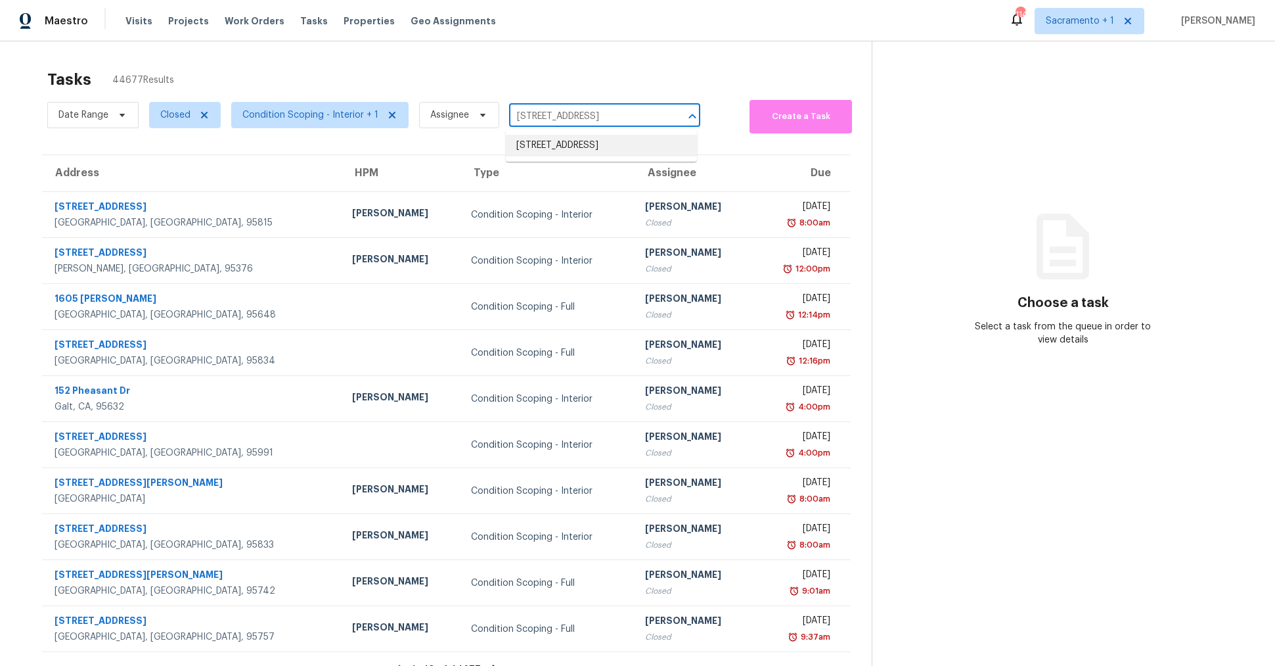
click at [591, 142] on li "1400 Fieldgreen Overlook, Stone Mountain, GA 30088" at bounding box center [601, 146] width 191 height 22
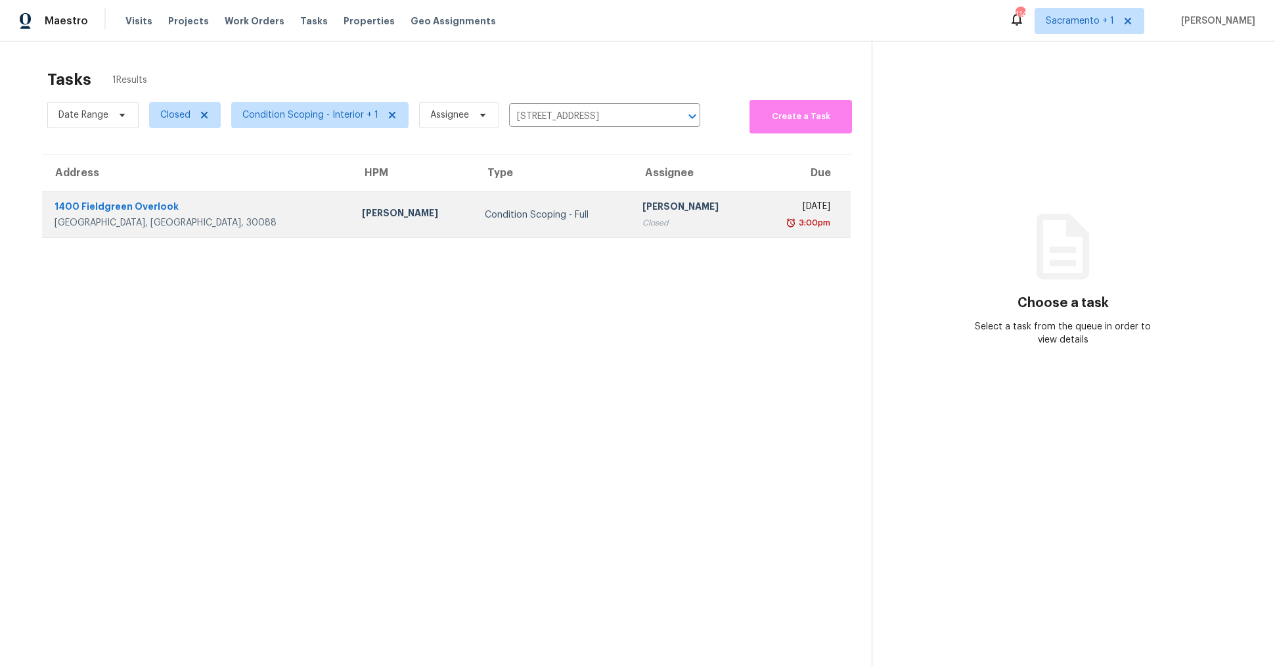
click at [224, 214] on div "1400 Fieldgreen Overlook" at bounding box center [198, 208] width 286 height 16
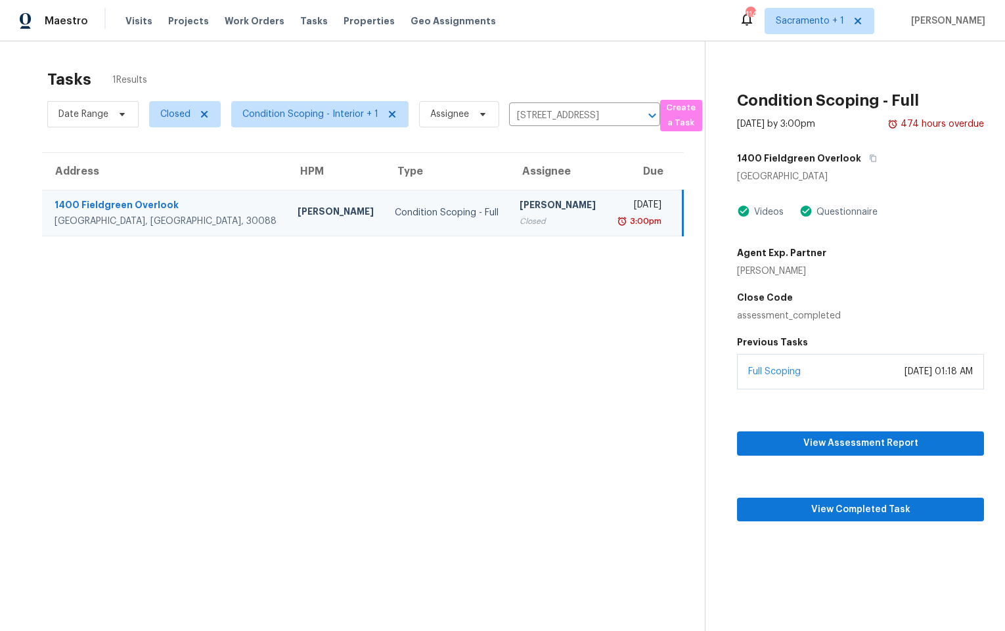
drag, startPoint x: 850, startPoint y: 371, endPoint x: 980, endPoint y: 370, distance: 130.8
click at [980, 370] on div "Full Scoping August 20, 2025 at 01:18 AM" at bounding box center [860, 371] width 247 height 35
click at [905, 375] on div "August 20, 2025 at 01:18 AM" at bounding box center [939, 371] width 68 height 13
drag, startPoint x: 858, startPoint y: 373, endPoint x: 968, endPoint y: 371, distance: 110.4
click at [969, 371] on div "August 20, 2025 at 01:18 AM" at bounding box center [939, 371] width 68 height 13
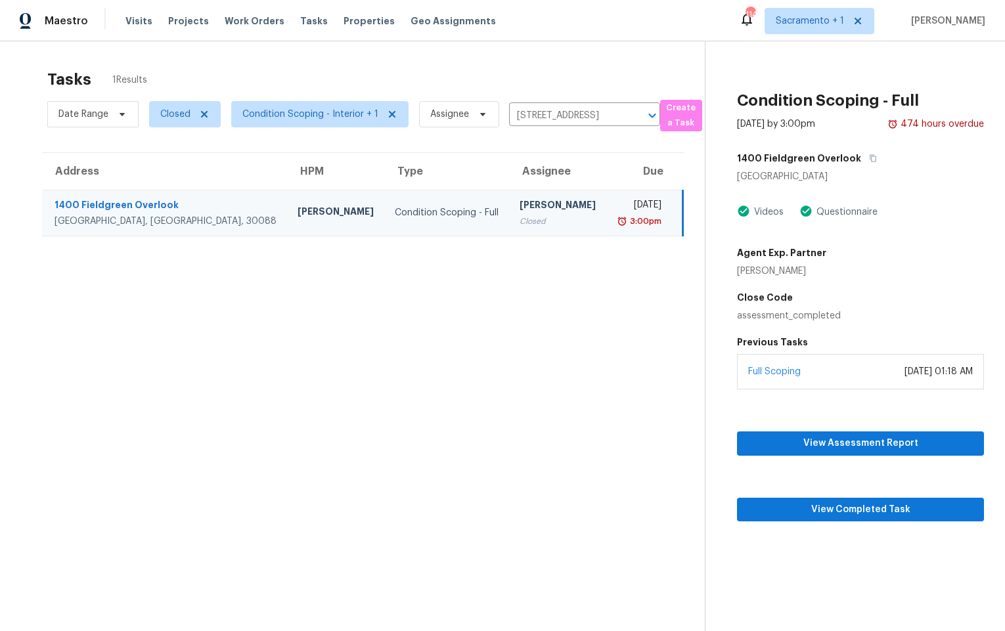
click at [905, 371] on div "August 20, 2025 at 01:18 AM" at bounding box center [939, 371] width 68 height 13
drag, startPoint x: 852, startPoint y: 370, endPoint x: 972, endPoint y: 371, distance: 120.2
click at [972, 371] on div "August 20, 2025 at 01:18 AM" at bounding box center [939, 371] width 68 height 13
click at [905, 372] on div "August 20, 2025 at 01:18 AM" at bounding box center [939, 371] width 68 height 13
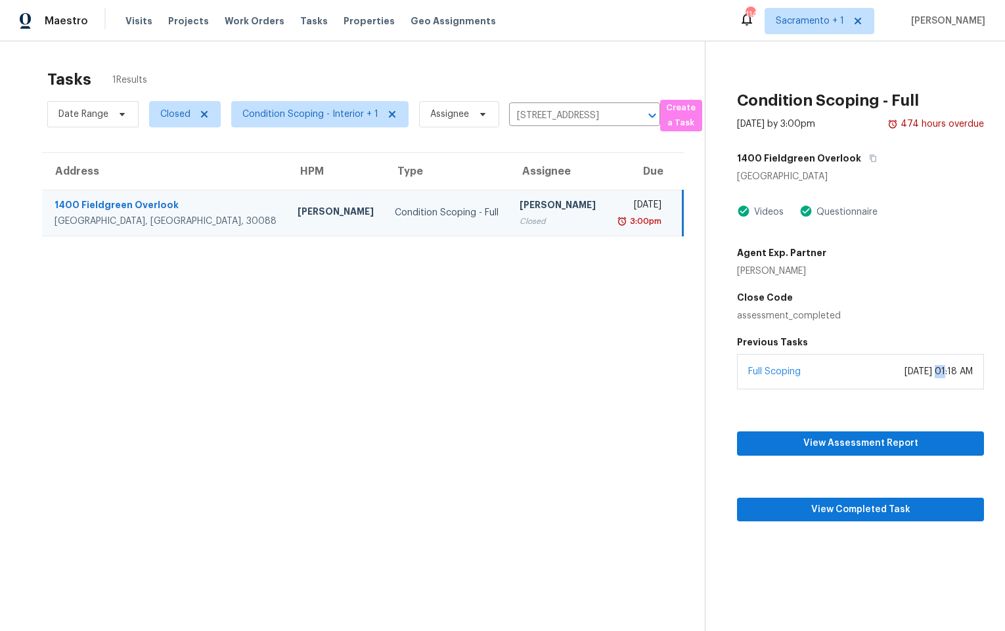
click at [905, 372] on div "August 20, 2025 at 01:18 AM" at bounding box center [939, 371] width 68 height 13
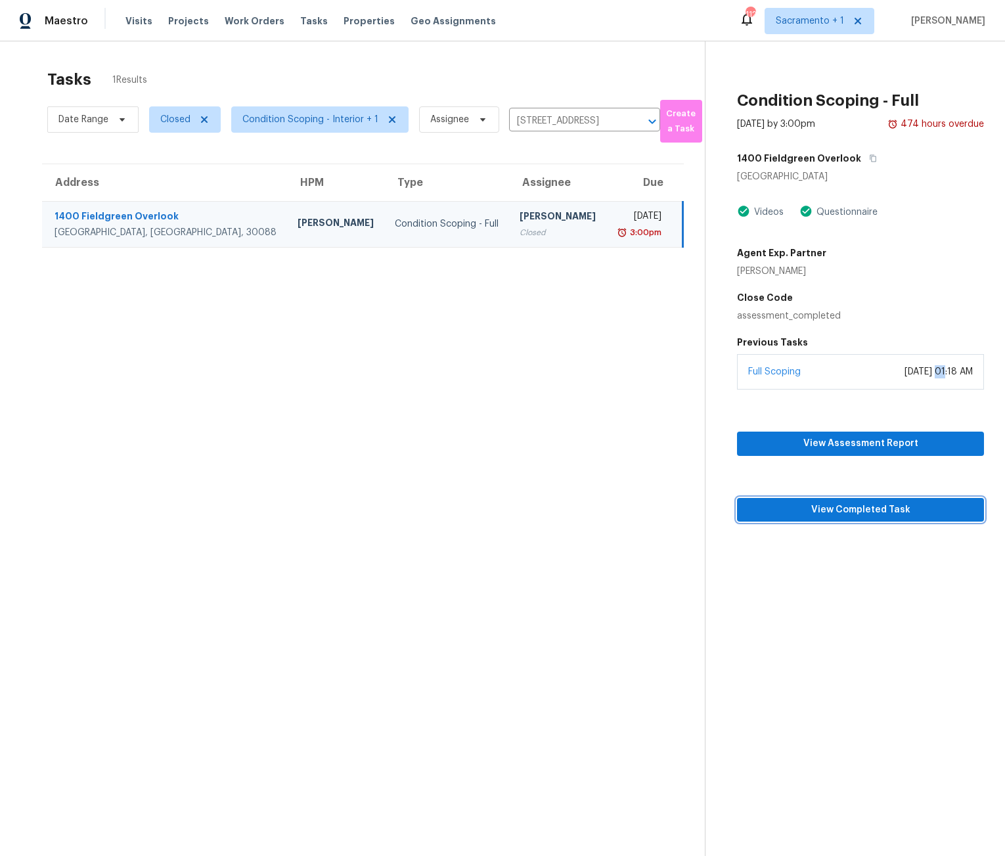
click at [858, 519] on button "View Completed Task" at bounding box center [860, 510] width 247 height 24
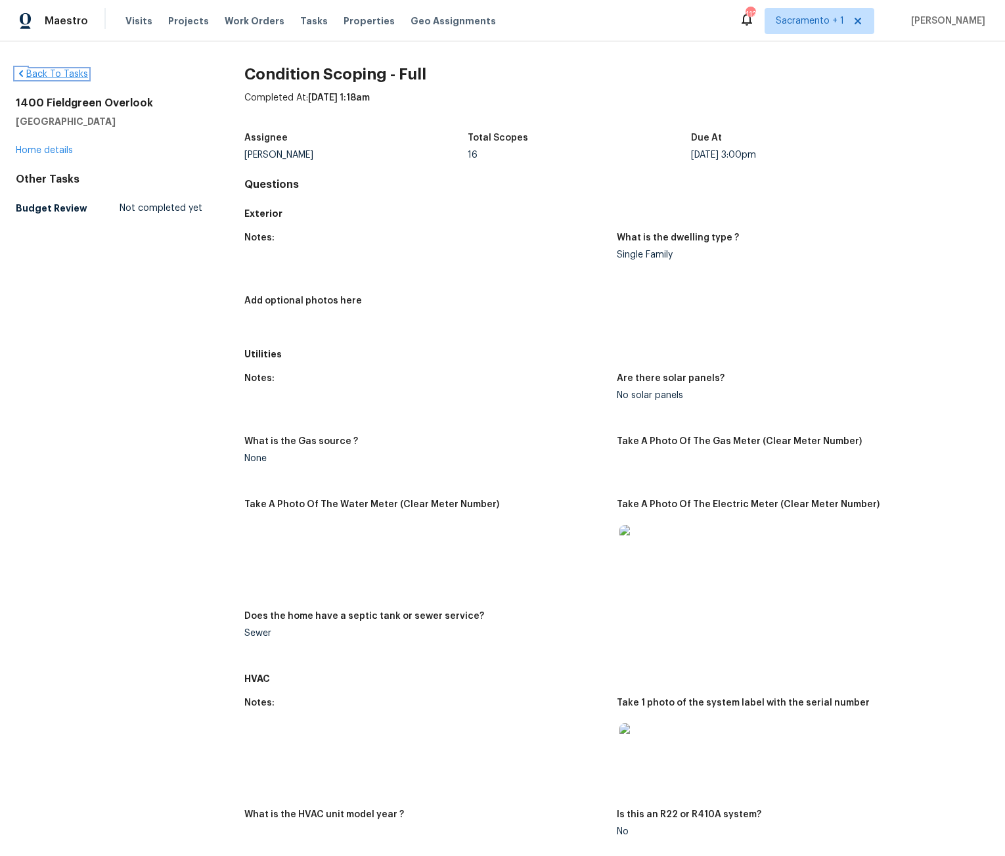
click at [47, 77] on link "Back To Tasks" at bounding box center [52, 74] width 72 height 9
